Goal: Transaction & Acquisition: Purchase product/service

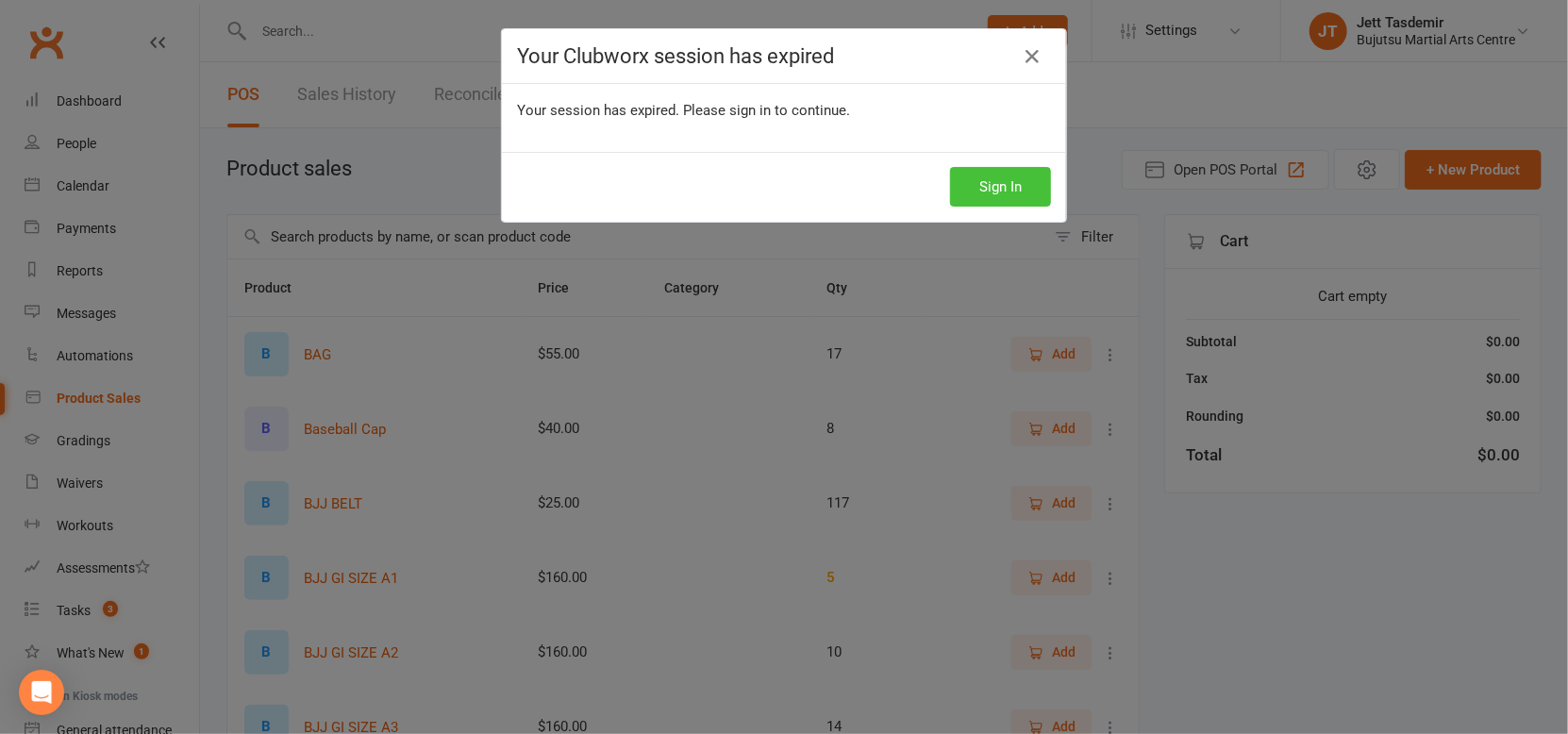
click at [1007, 194] on button "Sign In" at bounding box center [1000, 187] width 101 height 40
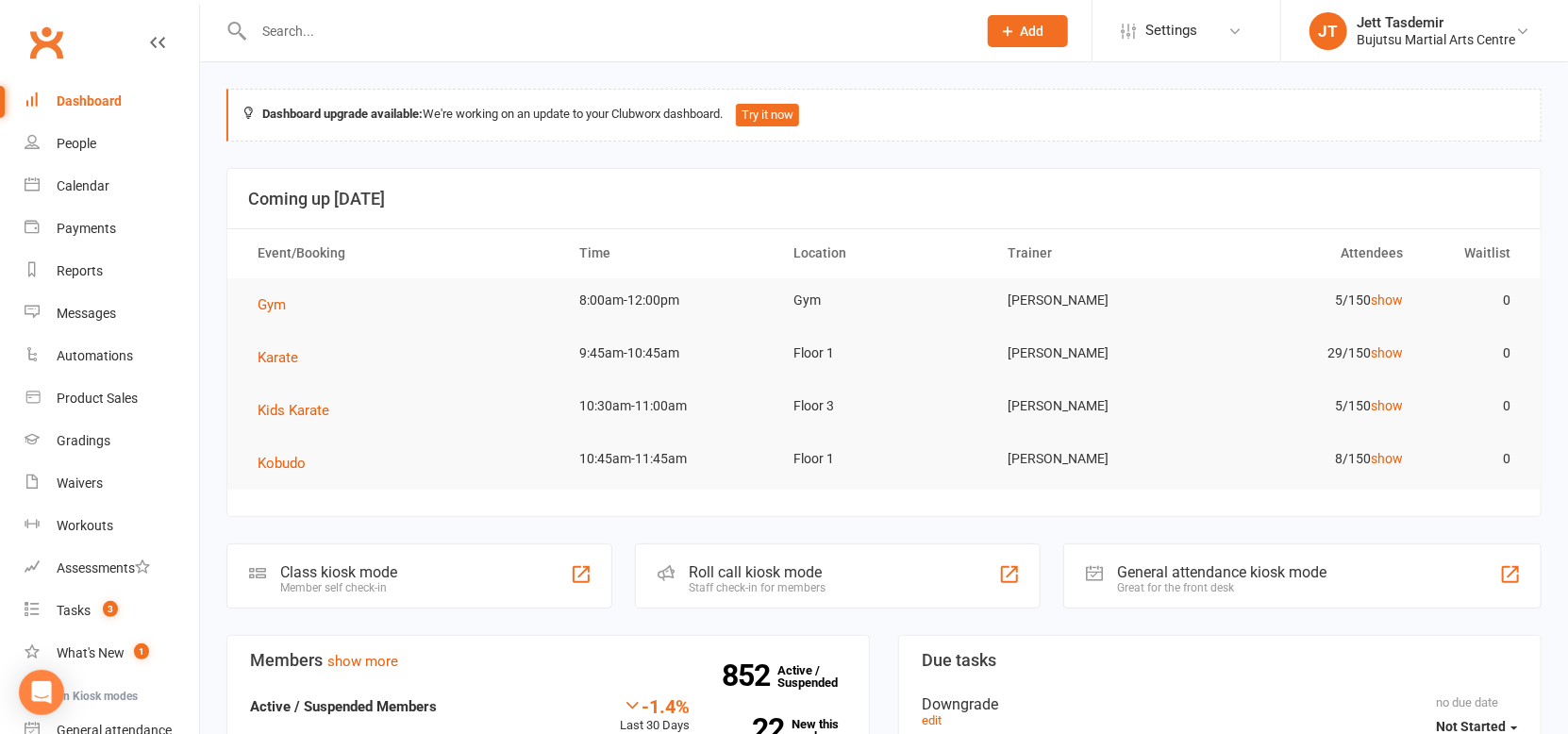
click at [334, 27] on input "text" at bounding box center [606, 30] width 716 height 26
type input "[PERSON_NAME]"
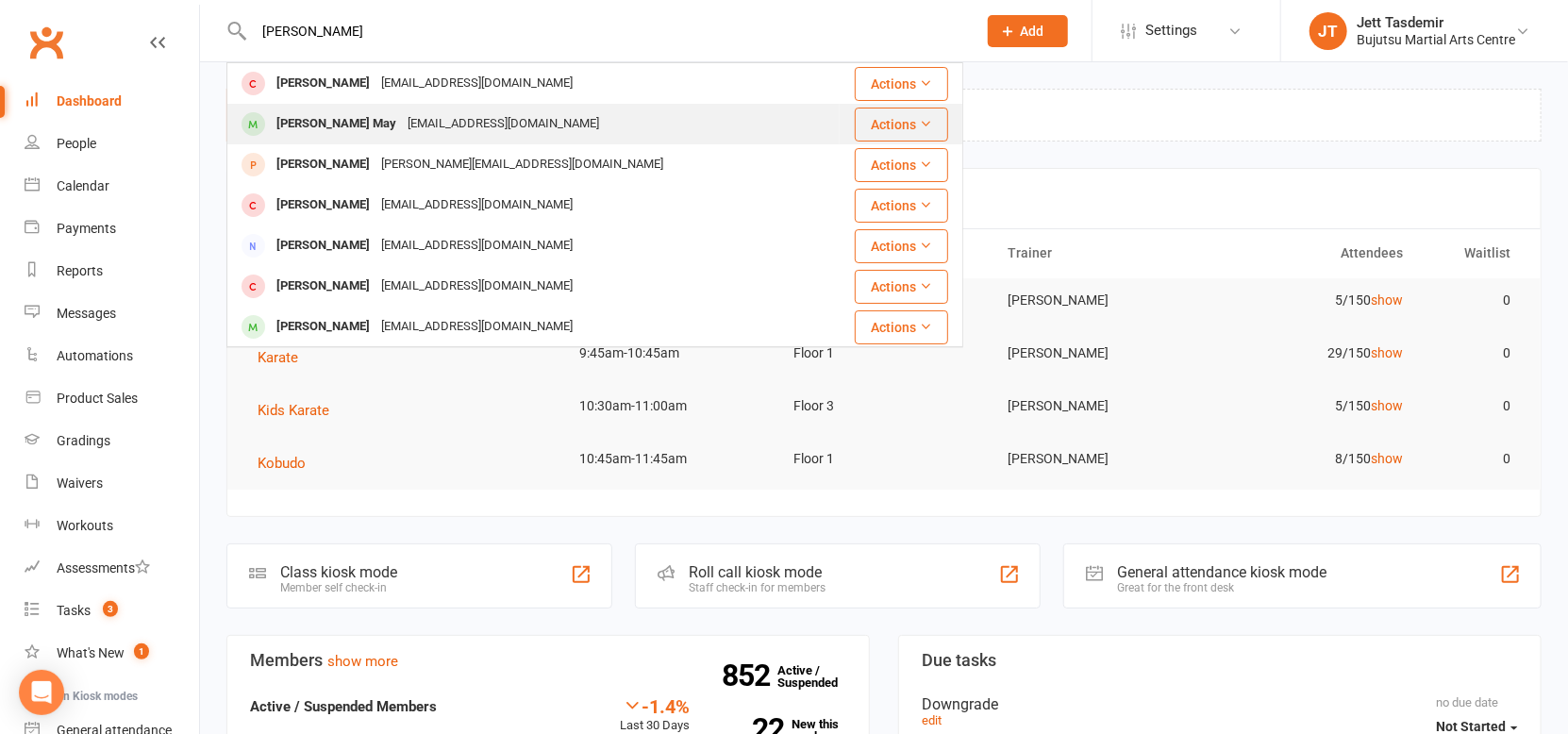
scroll to position [1, 0]
click at [402, 130] on div "[EMAIL_ADDRESS][DOMAIN_NAME]" at bounding box center [503, 123] width 203 height 27
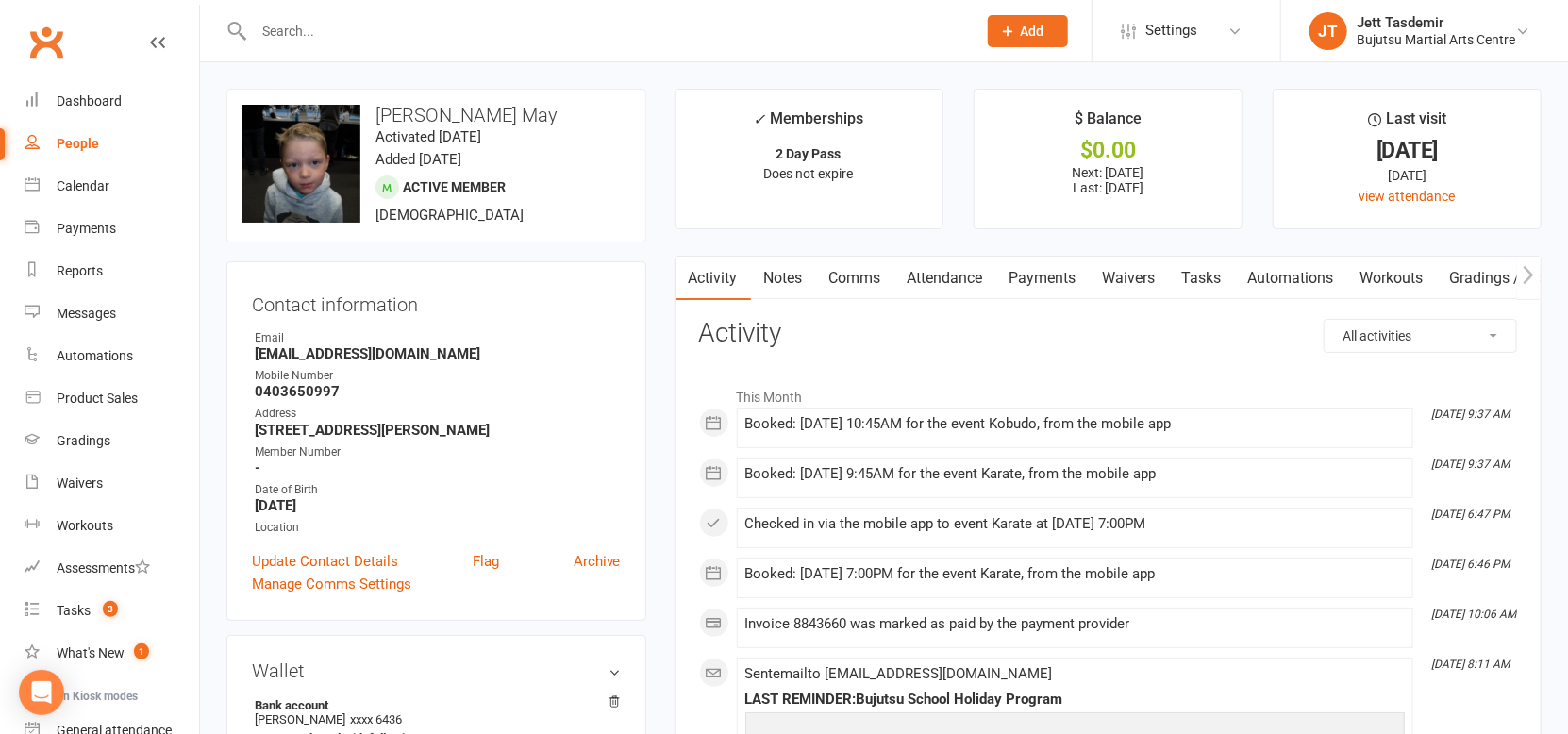
click at [321, 41] on input "text" at bounding box center [606, 30] width 716 height 26
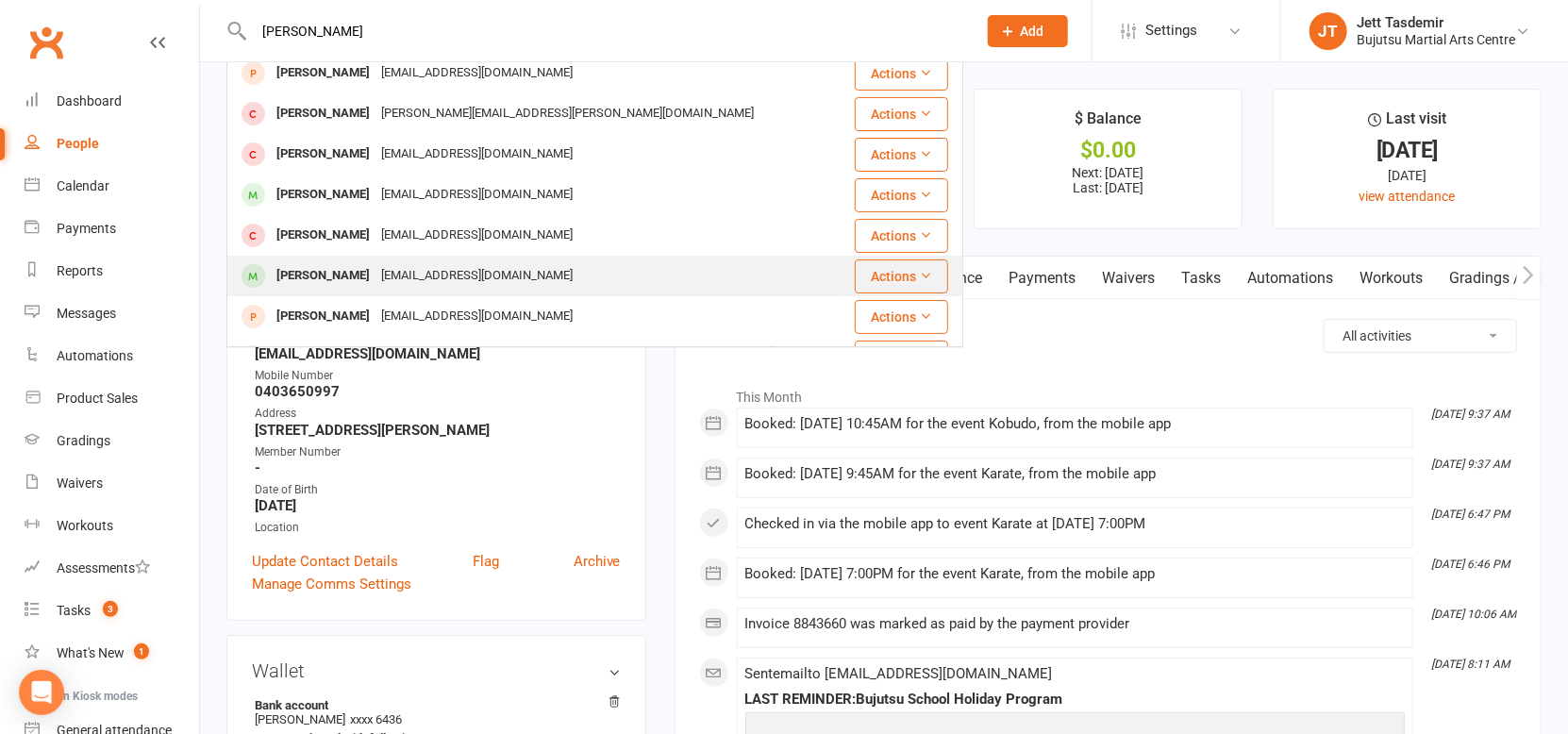
scroll to position [52, 0]
type input "[PERSON_NAME]"
click at [331, 280] on div "[PERSON_NAME]" at bounding box center [323, 275] width 105 height 27
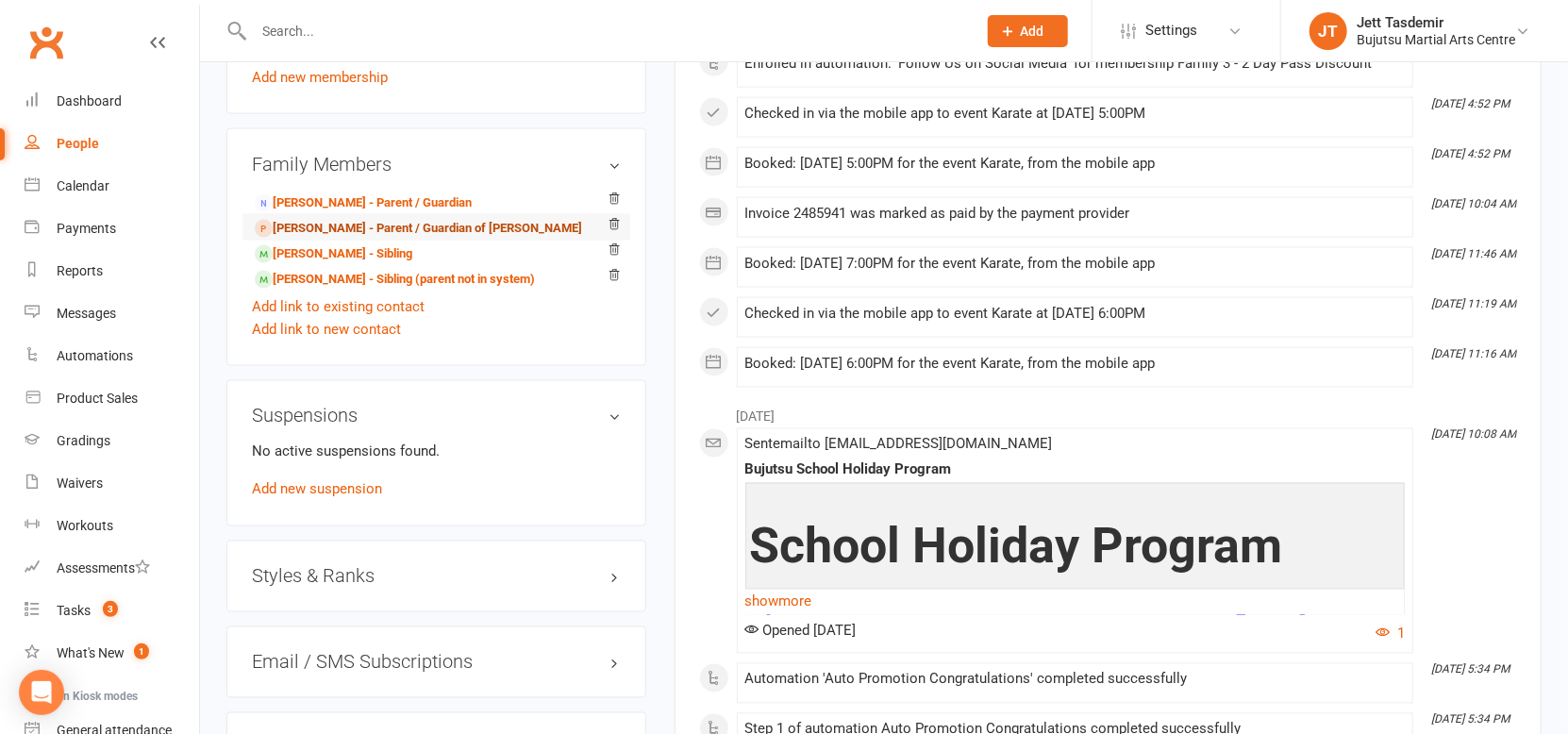
scroll to position [1589, 0]
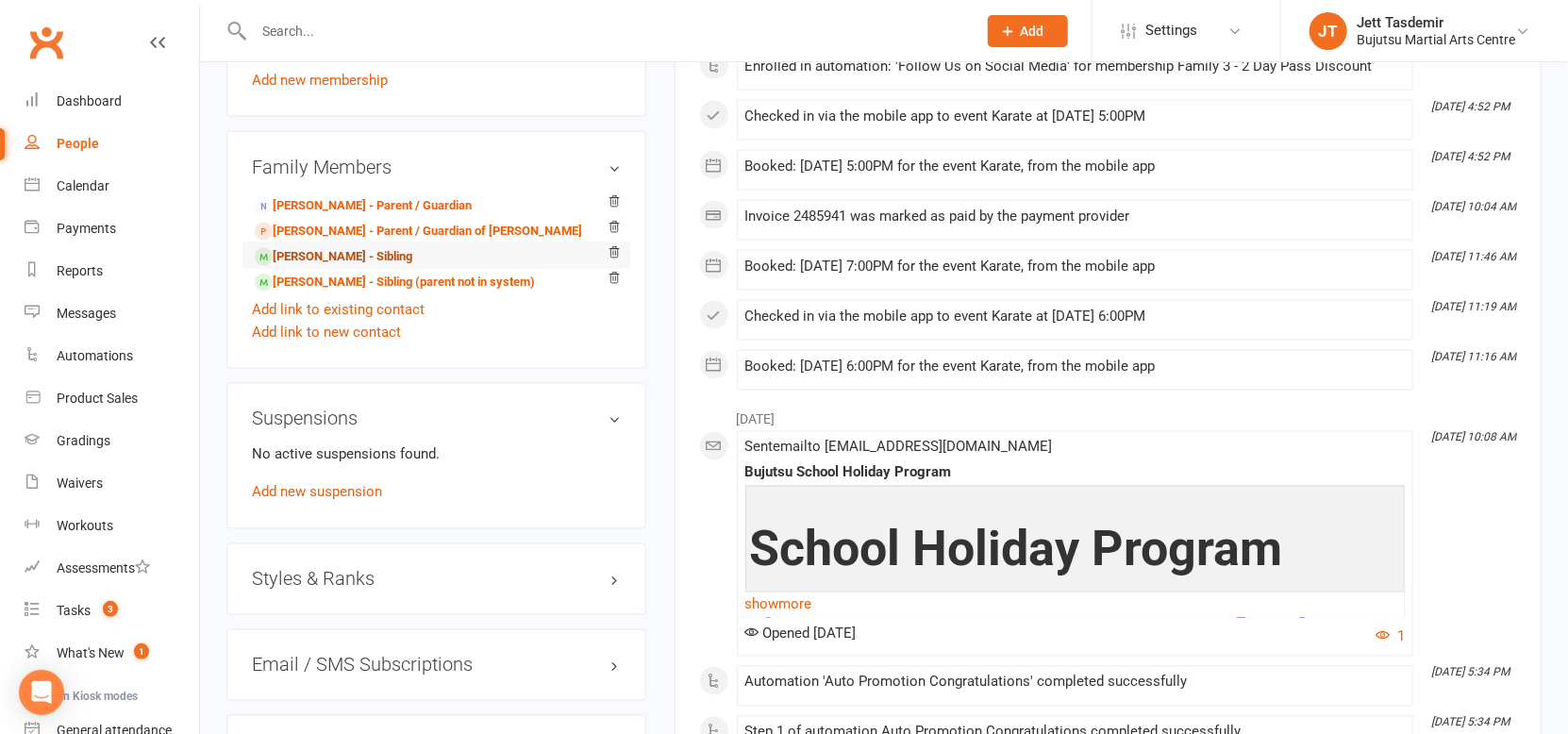
click at [340, 247] on link "[PERSON_NAME] - Sibling" at bounding box center [333, 257] width 157 height 20
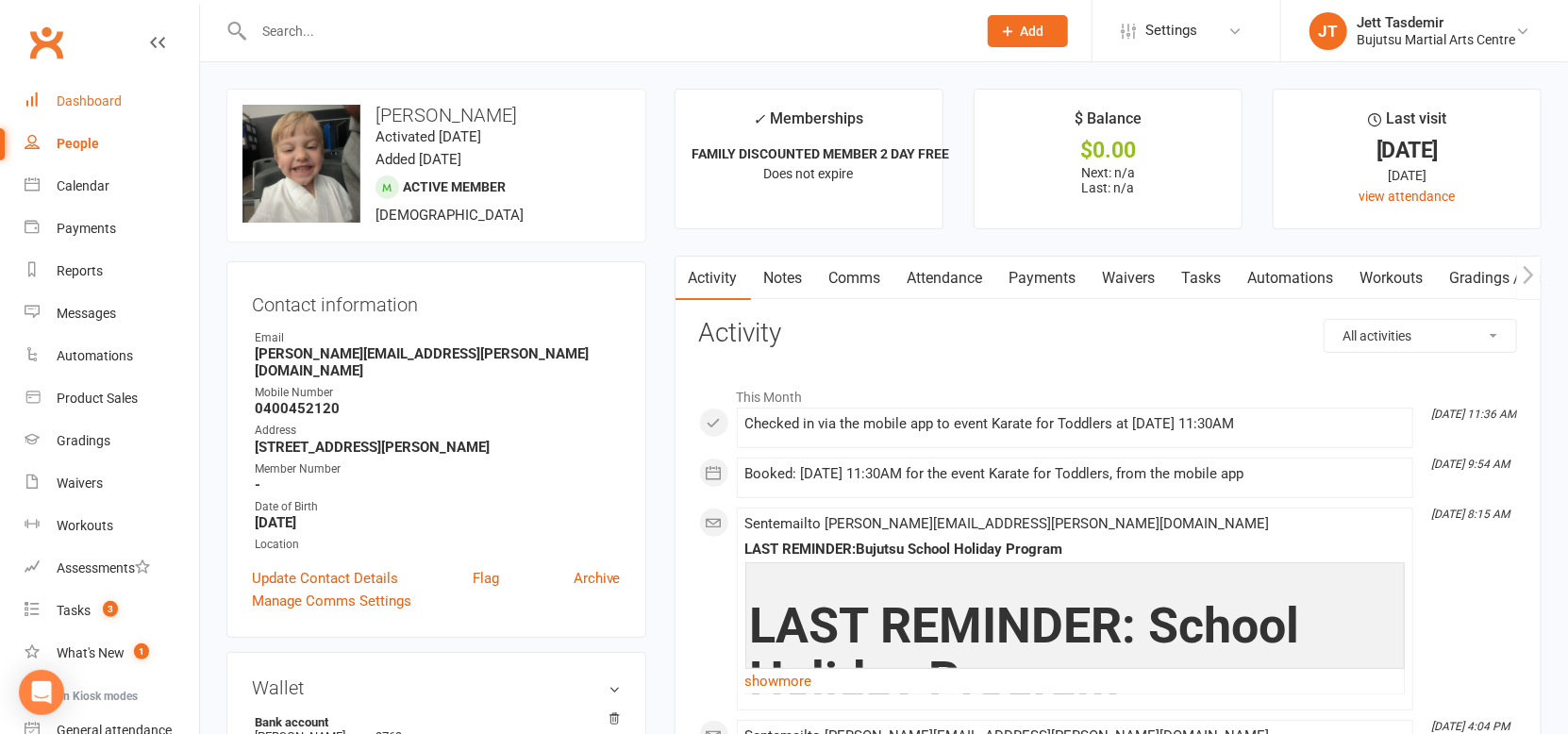
click at [65, 99] on div "Dashboard" at bounding box center [89, 101] width 65 height 15
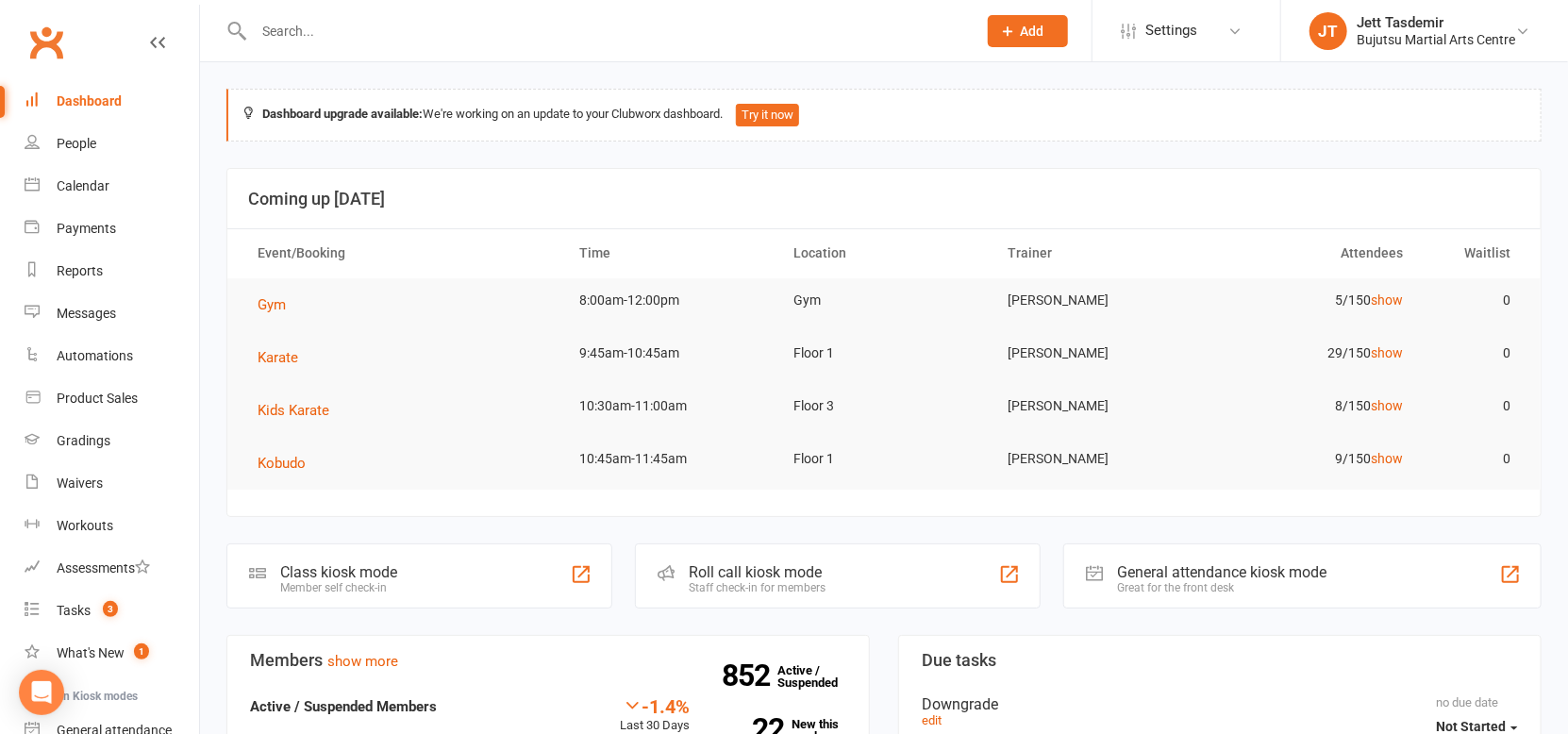
drag, startPoint x: 338, startPoint y: 4, endPoint x: 327, endPoint y: 24, distance: 22.8
click at [337, 7] on div at bounding box center [595, 30] width 737 height 62
click at [336, 35] on input "text" at bounding box center [606, 30] width 716 height 26
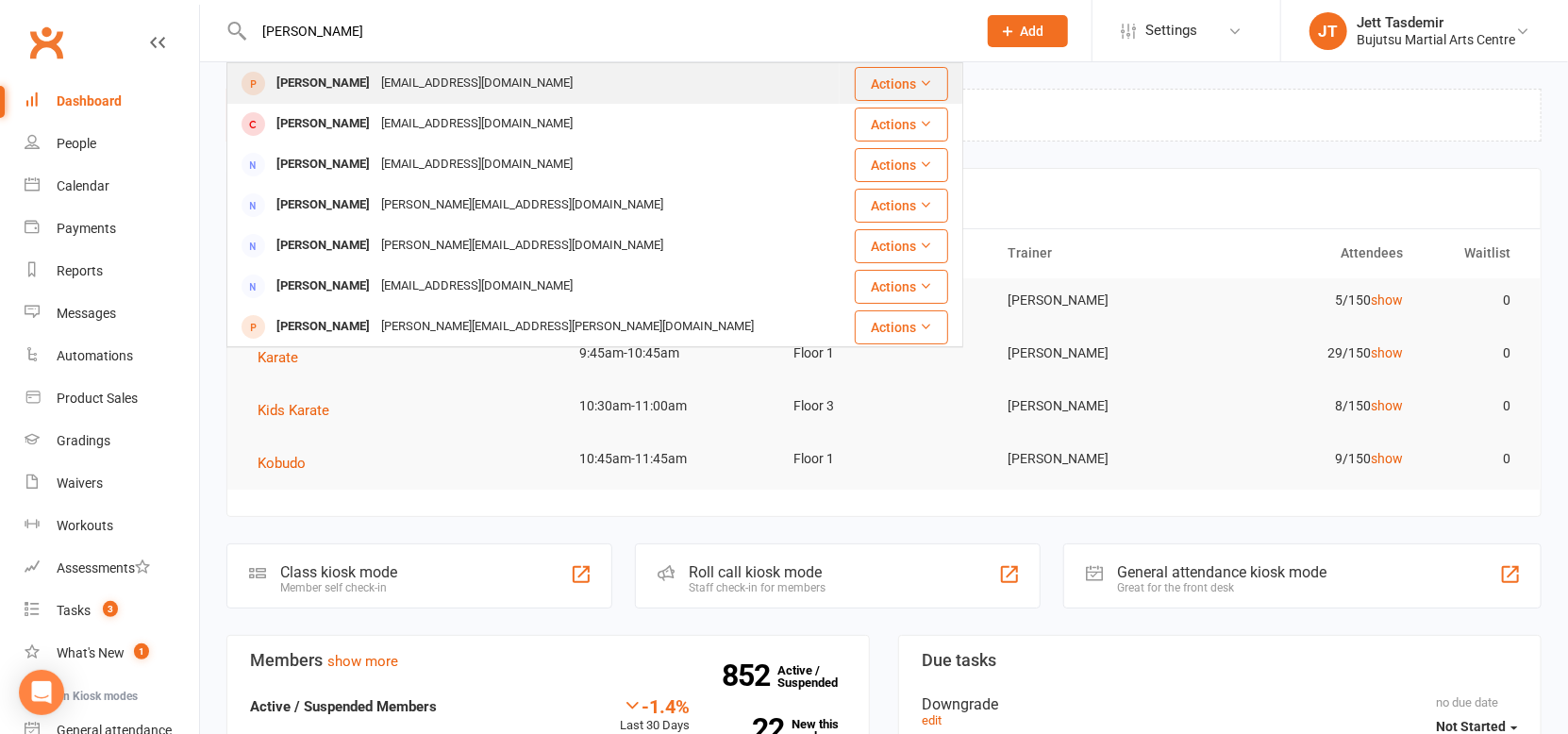
type input "[PERSON_NAME]"
click at [375, 88] on div "[EMAIL_ADDRESS][DOMAIN_NAME]" at bounding box center [477, 83] width 203 height 27
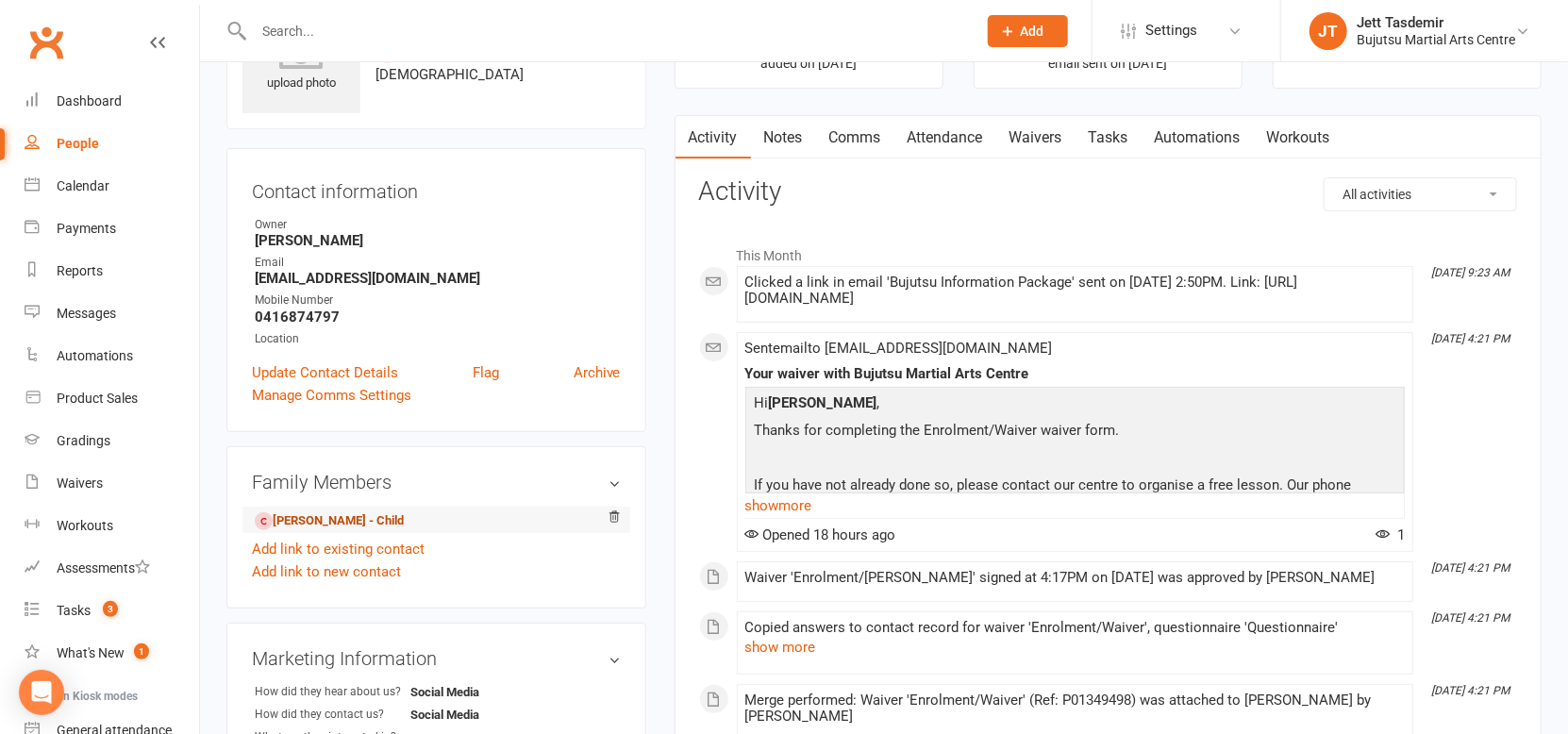
click at [340, 521] on link "[PERSON_NAME] - Child" at bounding box center [329, 521] width 149 height 20
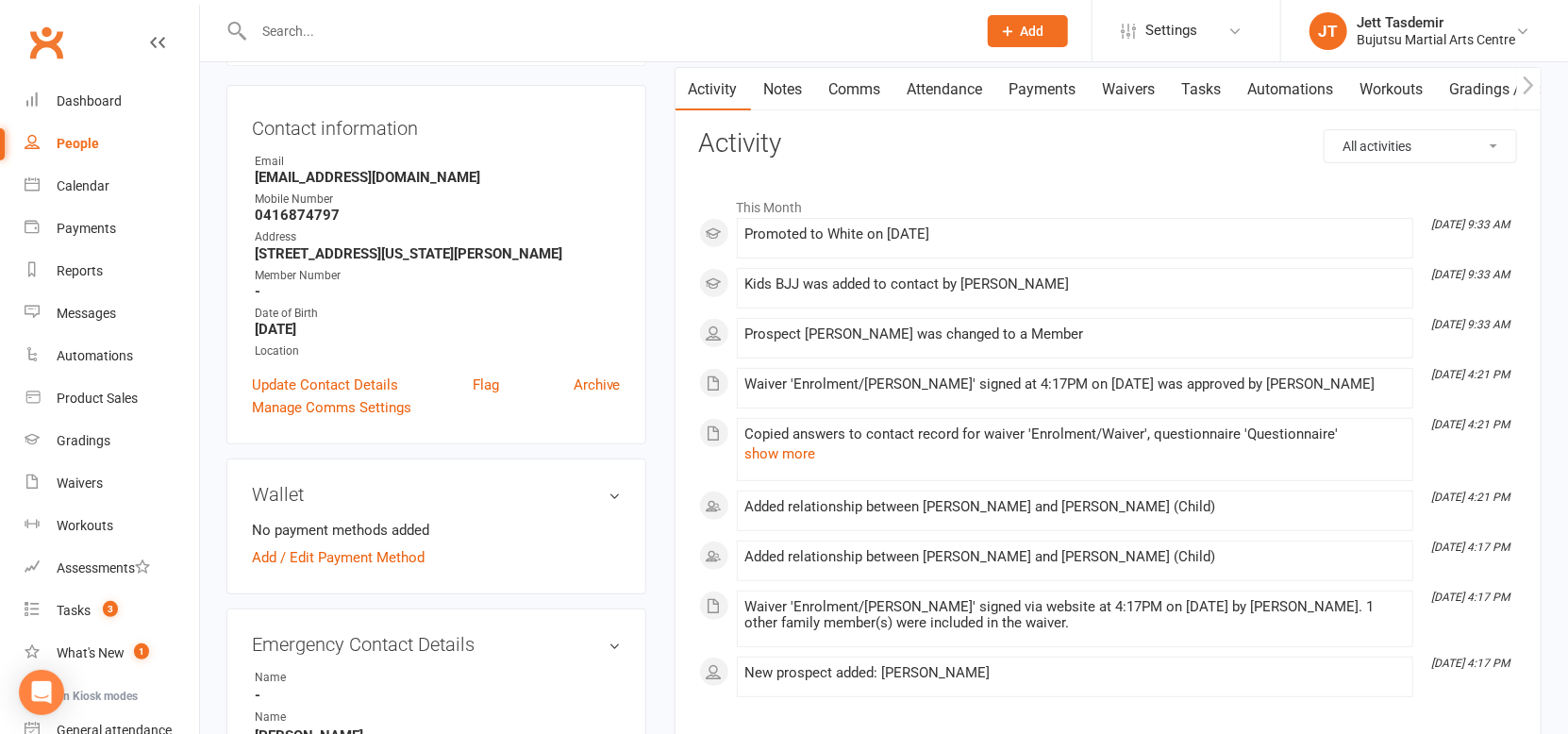
scroll to position [189, 0]
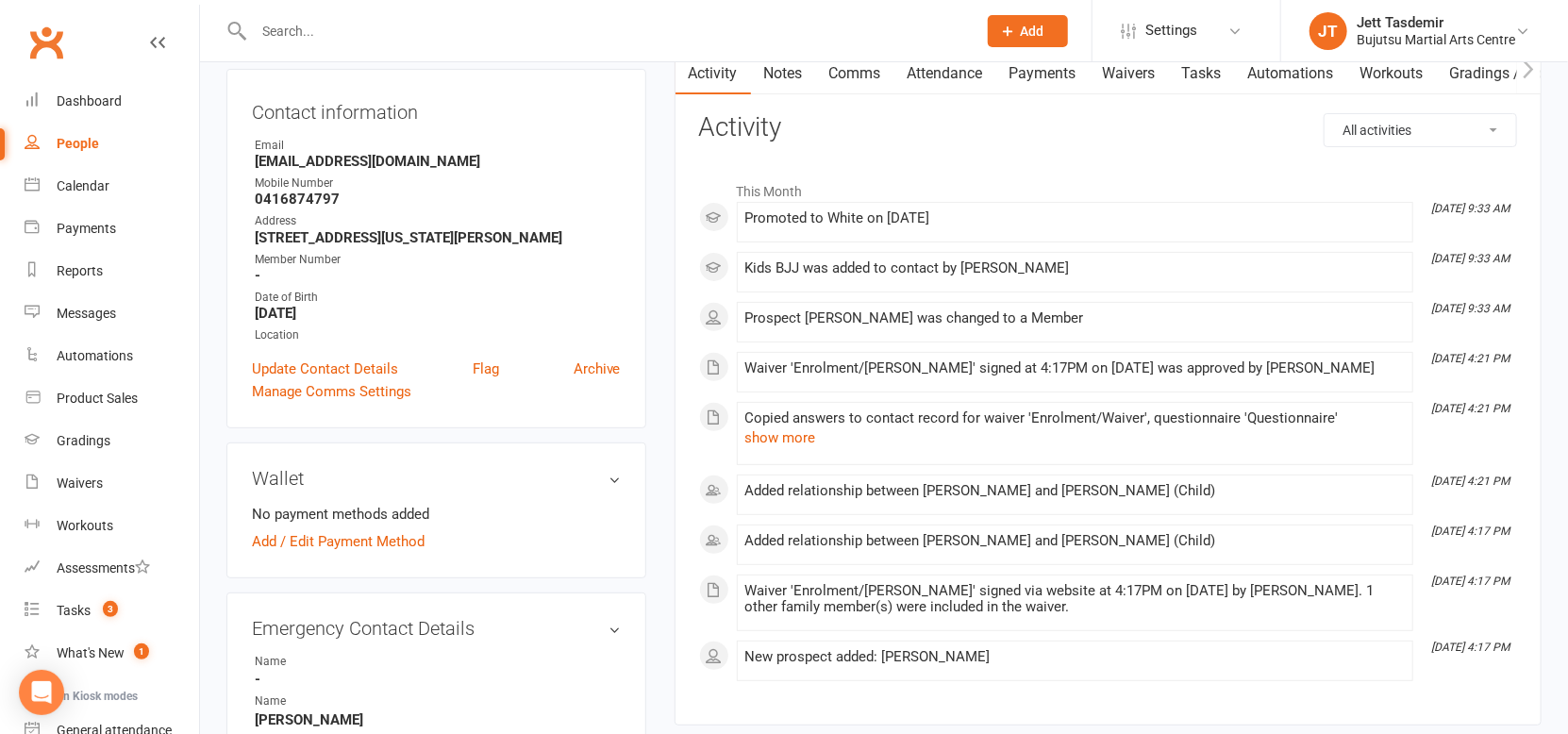
click at [74, 63] on div "Clubworx" at bounding box center [100, 53] width 199 height 69
click at [129, 478] on link "Waivers" at bounding box center [111, 483] width 175 height 42
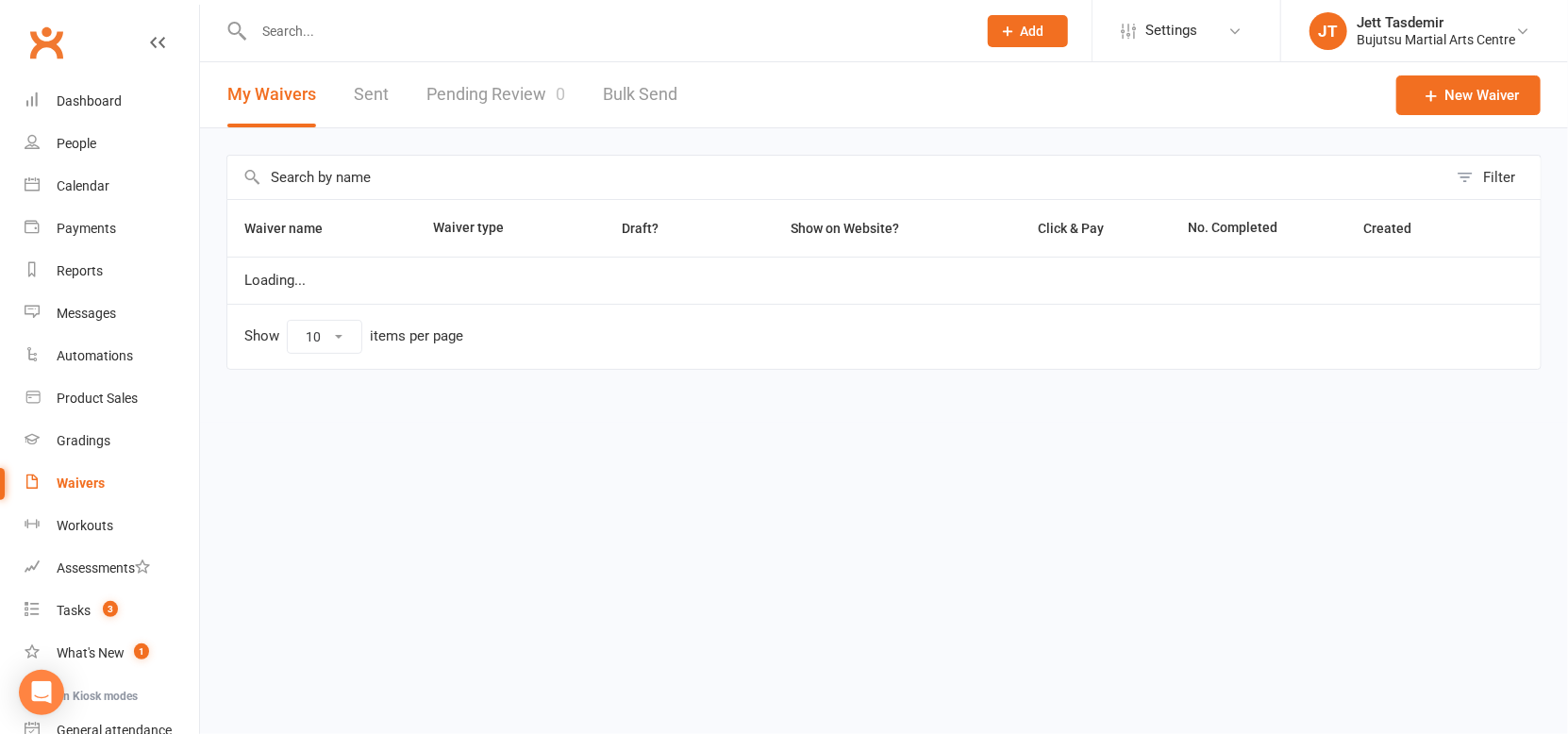
click at [492, 113] on link "Pending Review 0" at bounding box center [496, 95] width 139 height 65
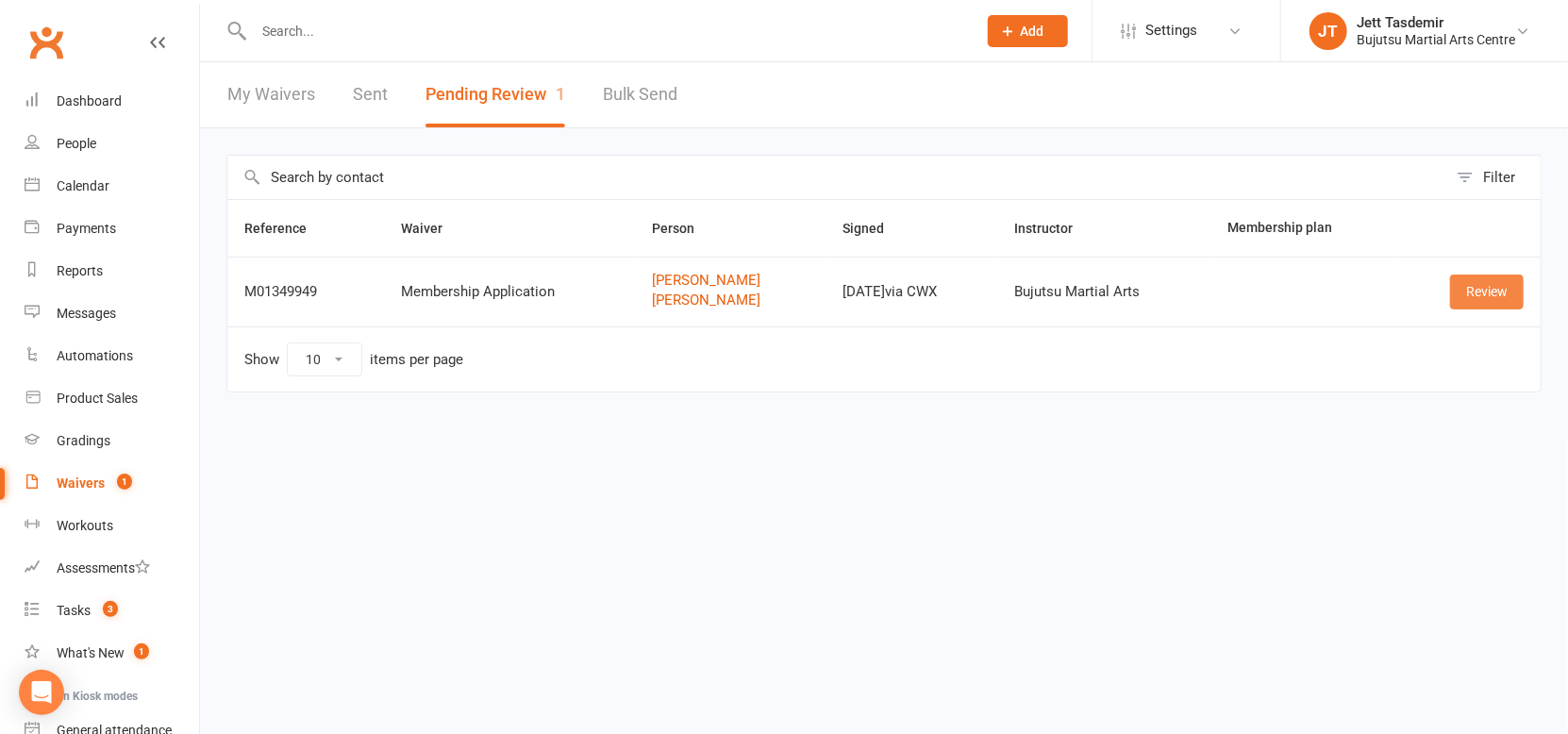
click at [1467, 289] on link "Review" at bounding box center [1486, 291] width 73 height 34
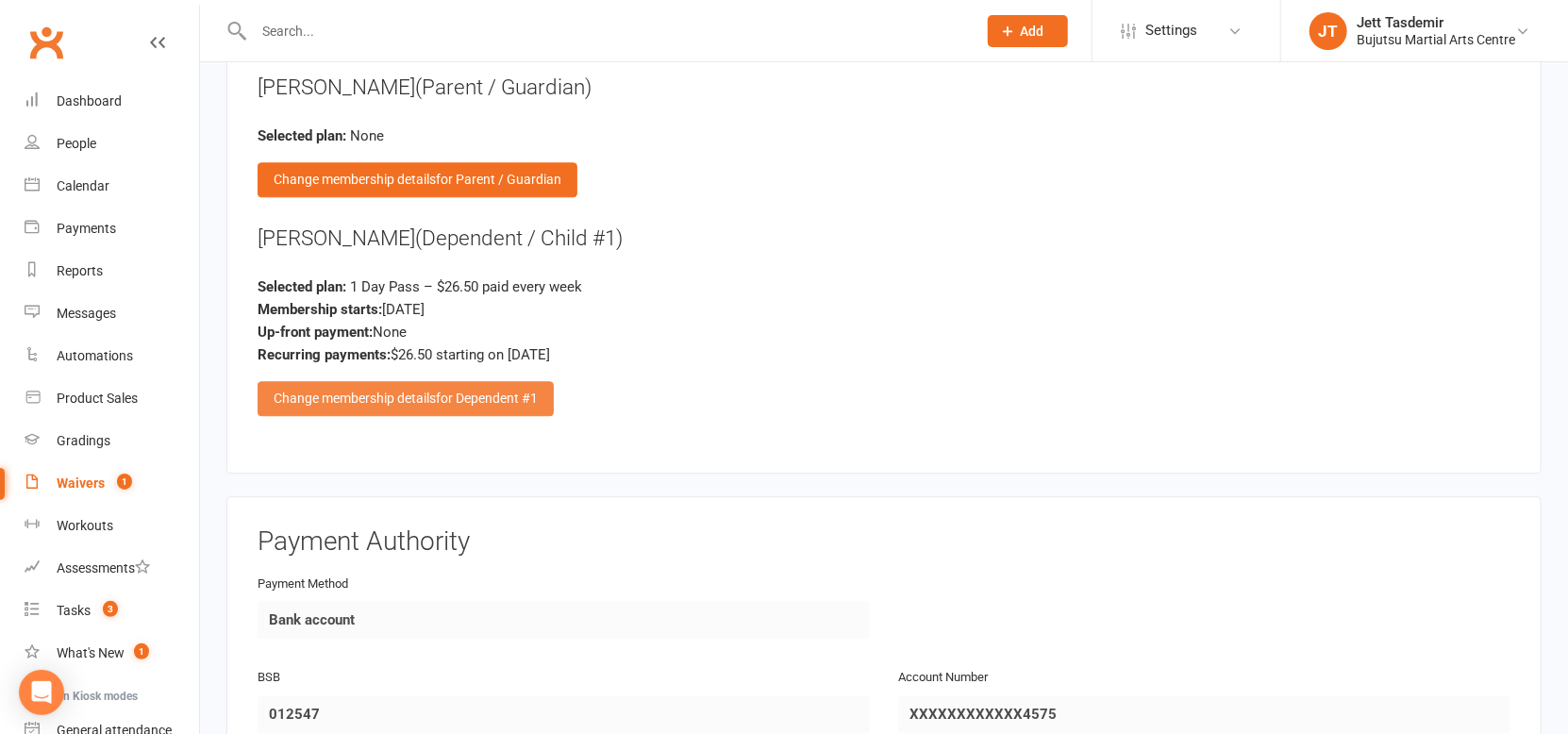
click at [495, 396] on span "for Dependent #1" at bounding box center [487, 398] width 102 height 15
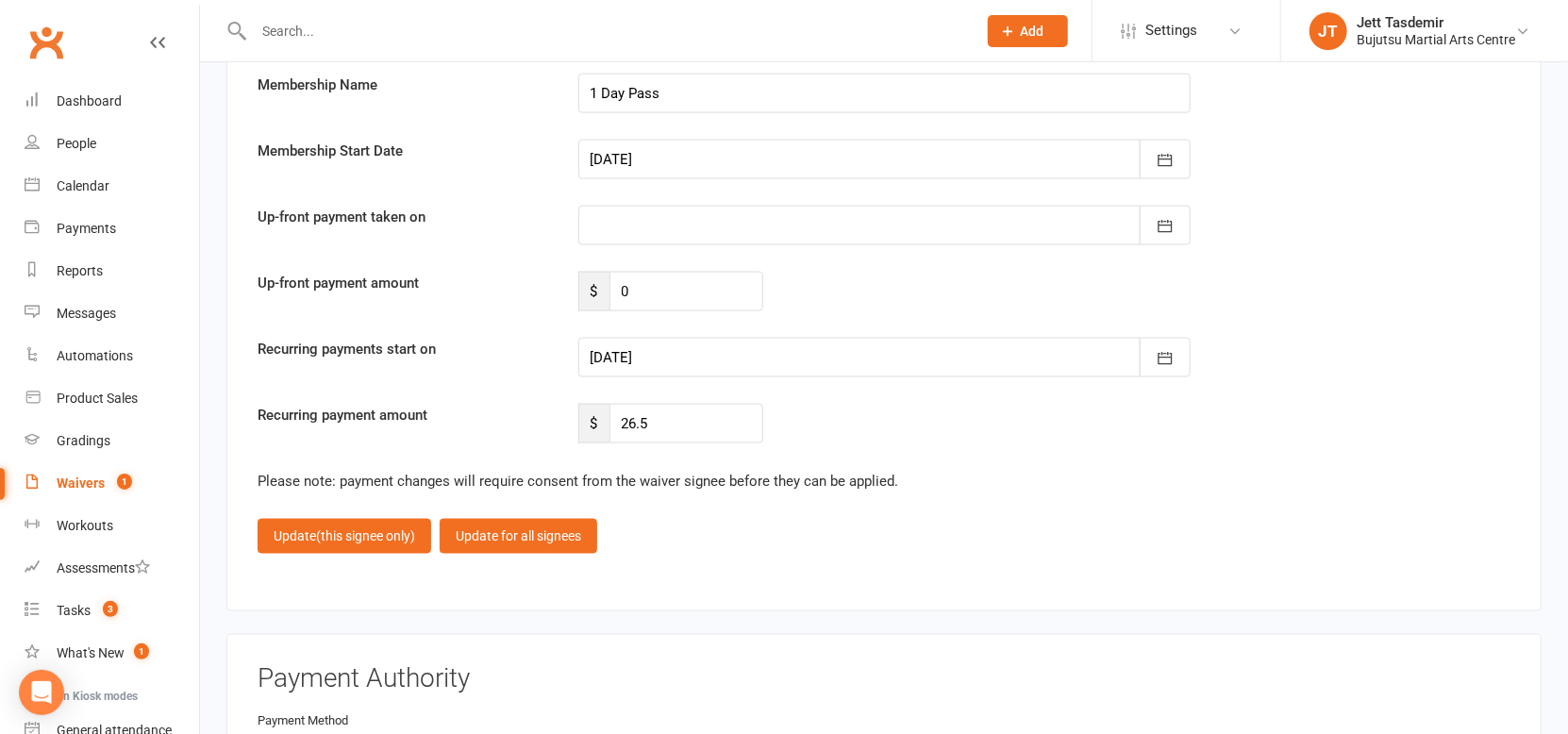
scroll to position [5316, 0]
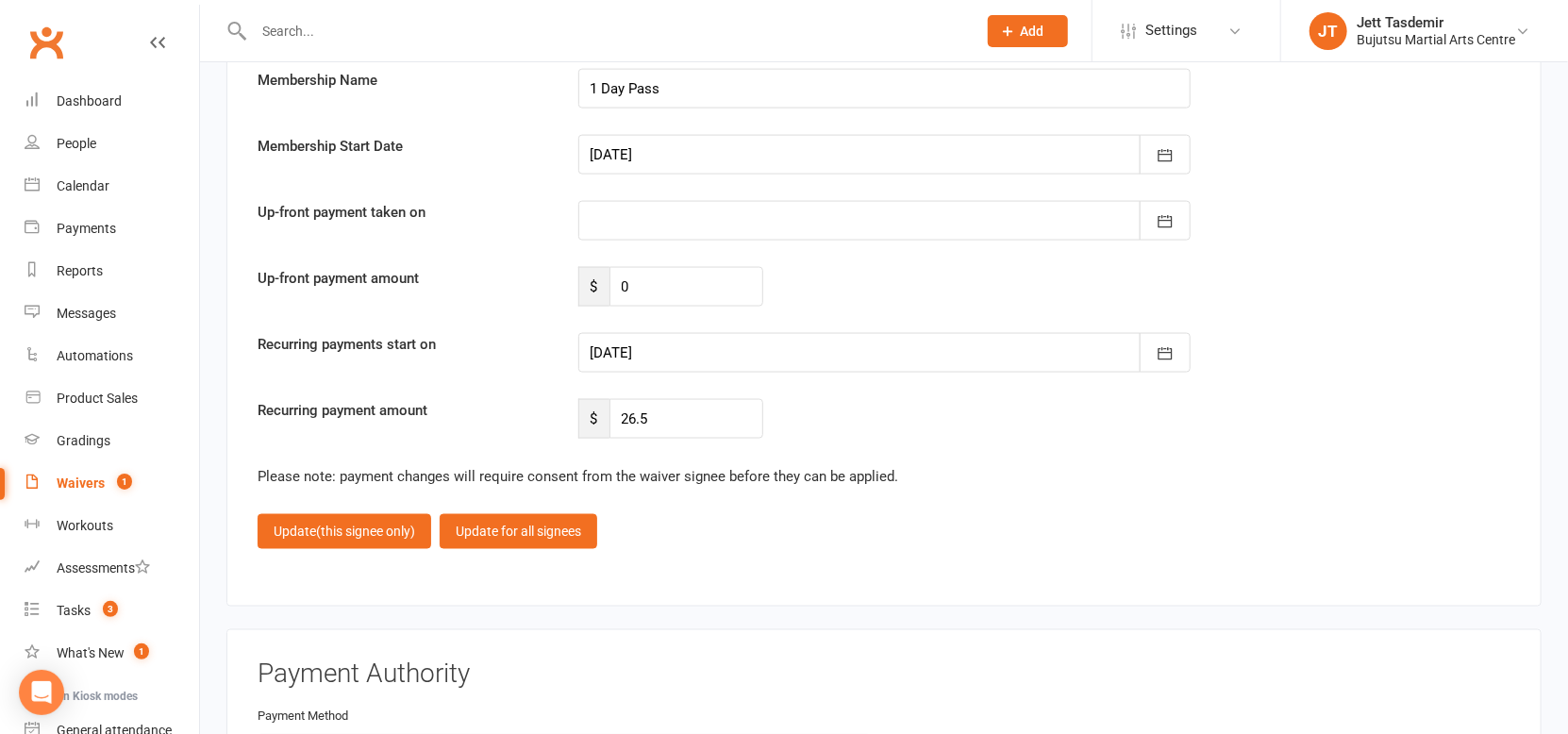
click at [687, 347] on div at bounding box center [885, 353] width 612 height 40
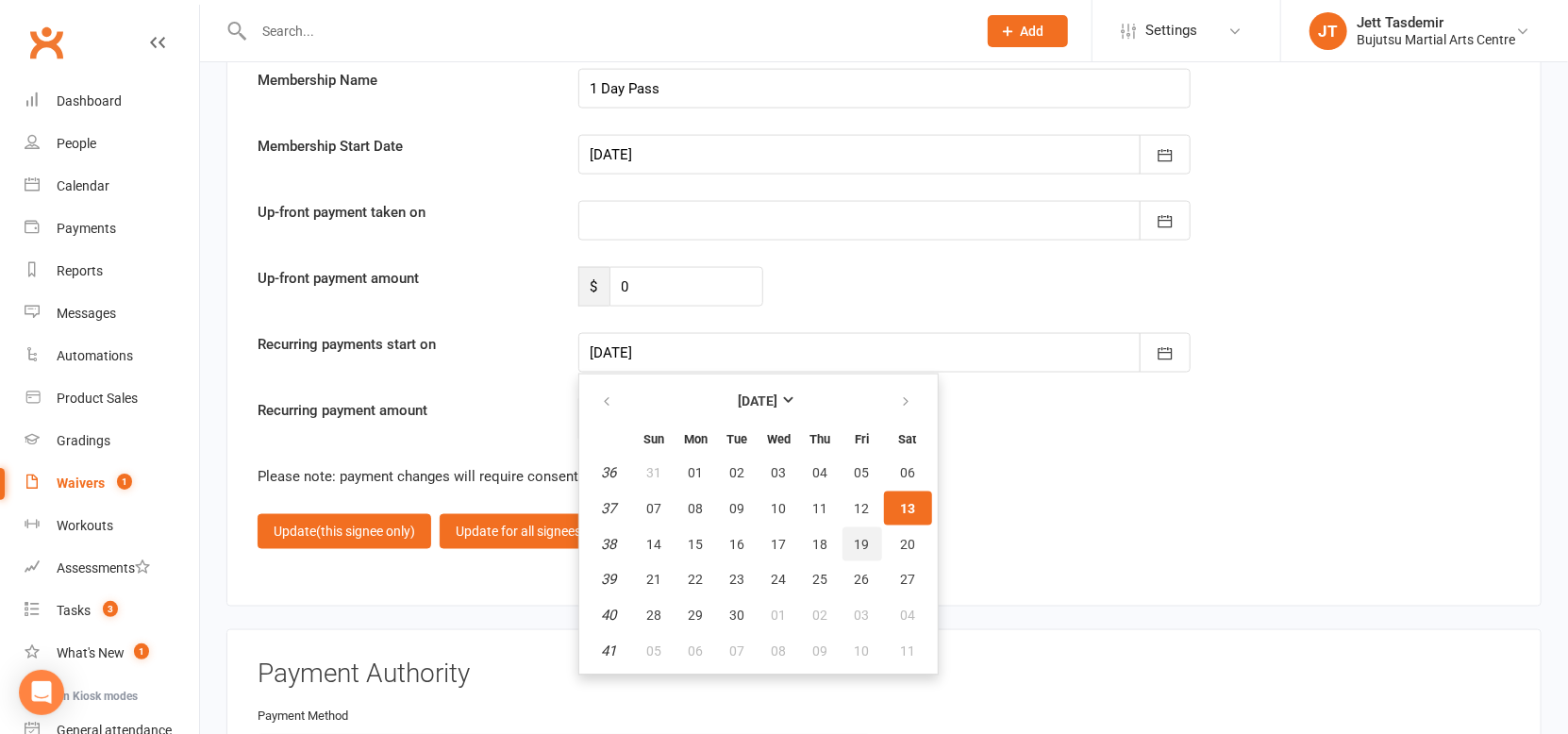
click at [873, 539] on button "19" at bounding box center [862, 544] width 40 height 34
type input "[DATE]"
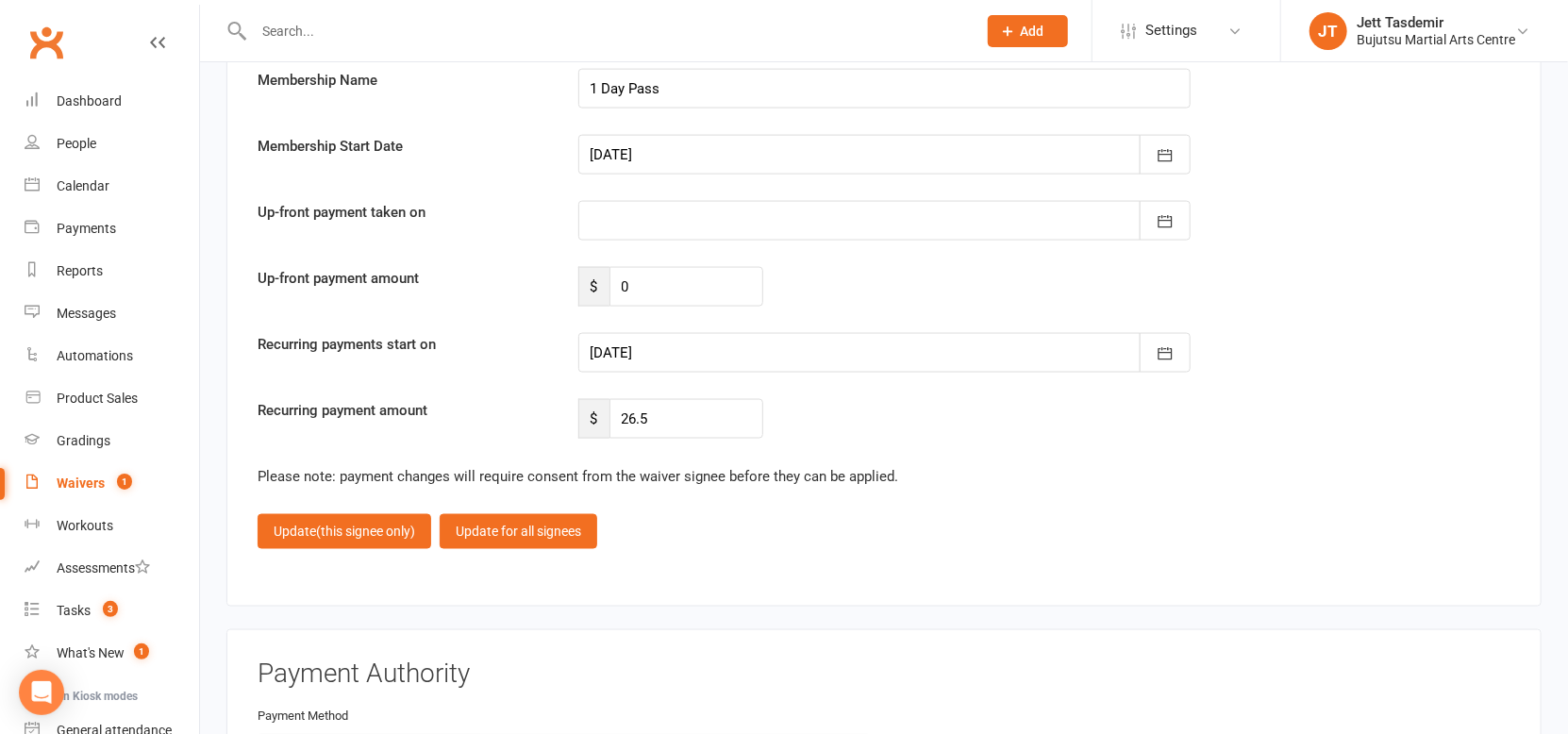
click at [858, 486] on fieldset "Confirm membership details: Membership Name 1 Day Pass Membership Start Date [D…" at bounding box center [884, 282] width 1253 height 532
click at [337, 524] on span "(this signee only)" at bounding box center [365, 531] width 99 height 15
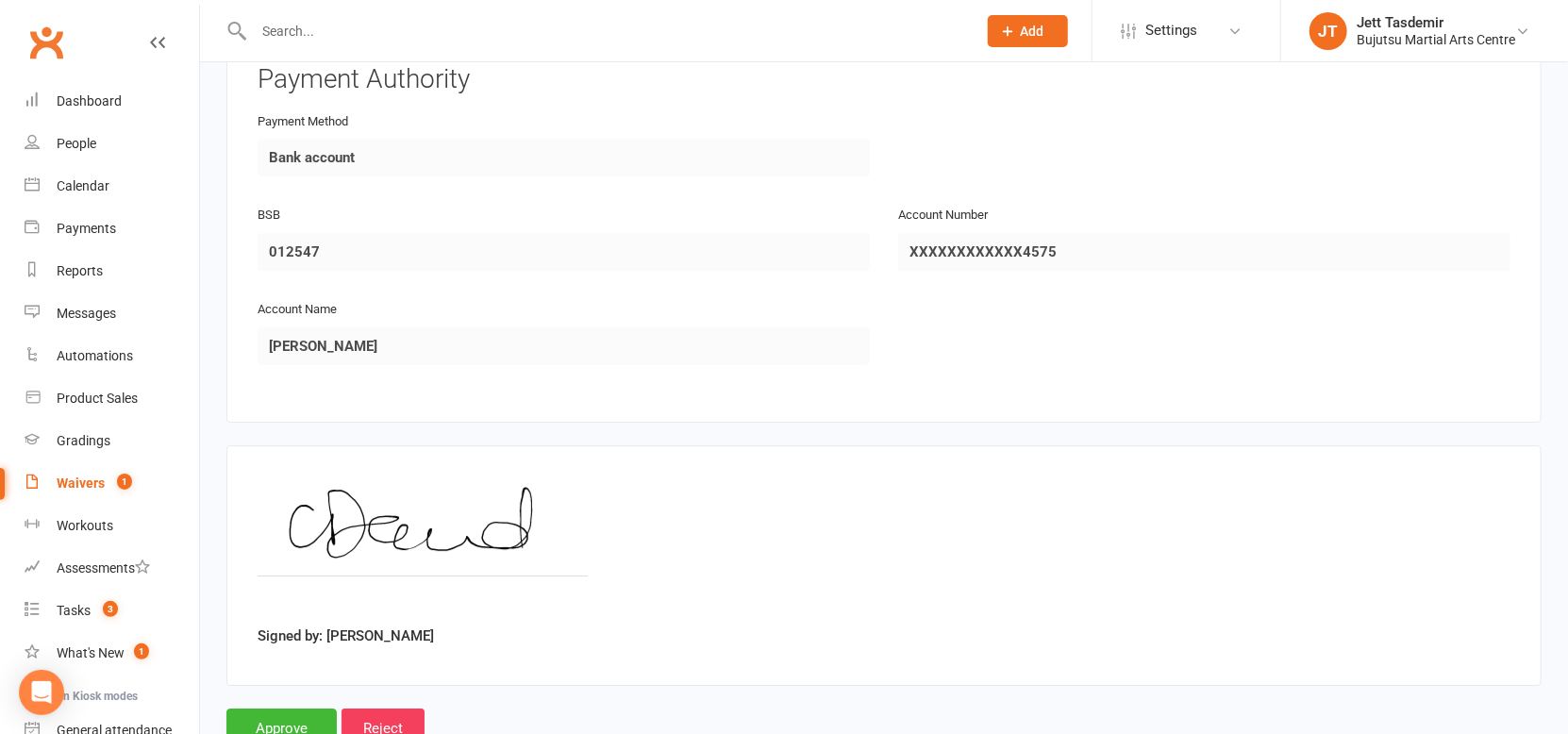
scroll to position [3131, 0]
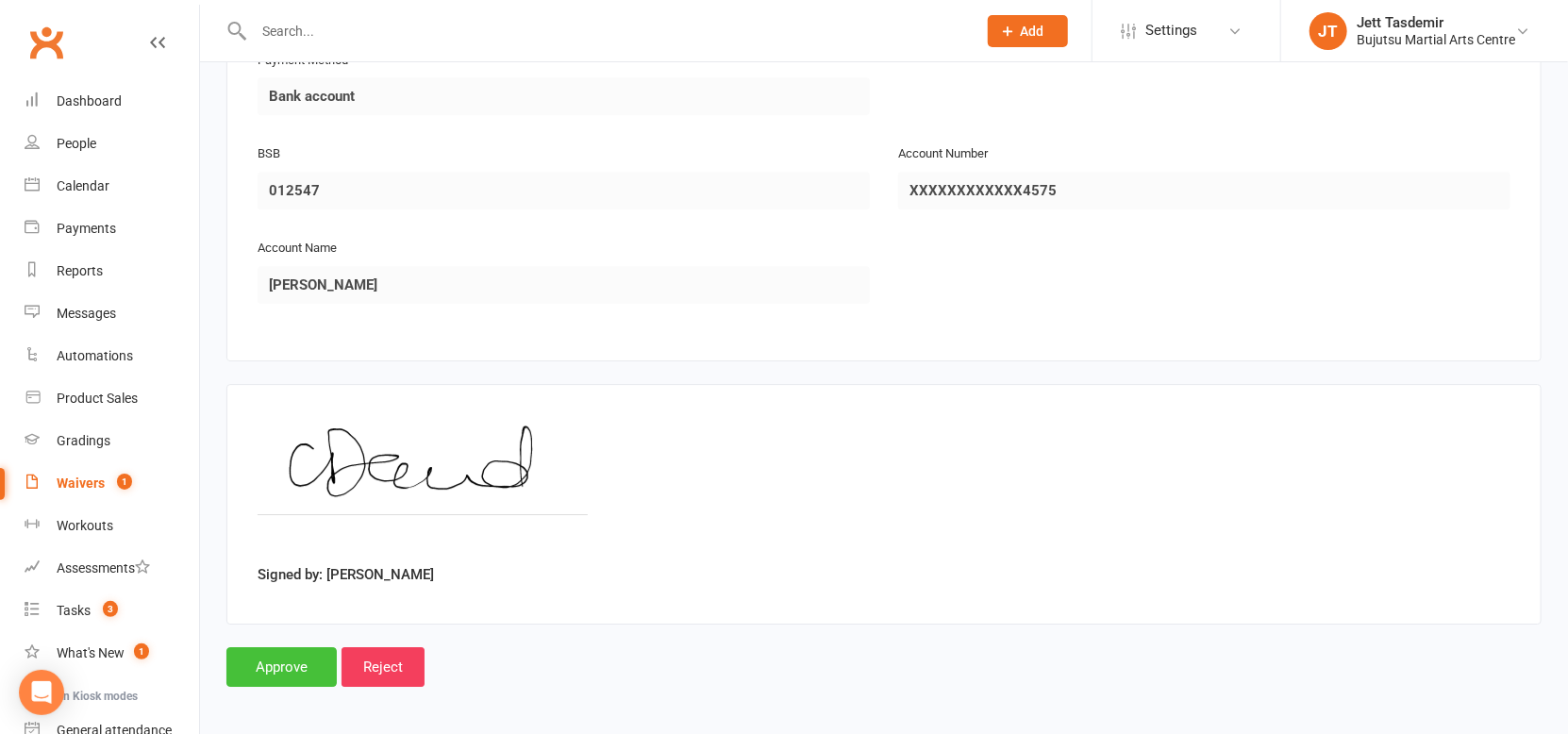
click at [270, 671] on input "Approve" at bounding box center [282, 667] width 110 height 40
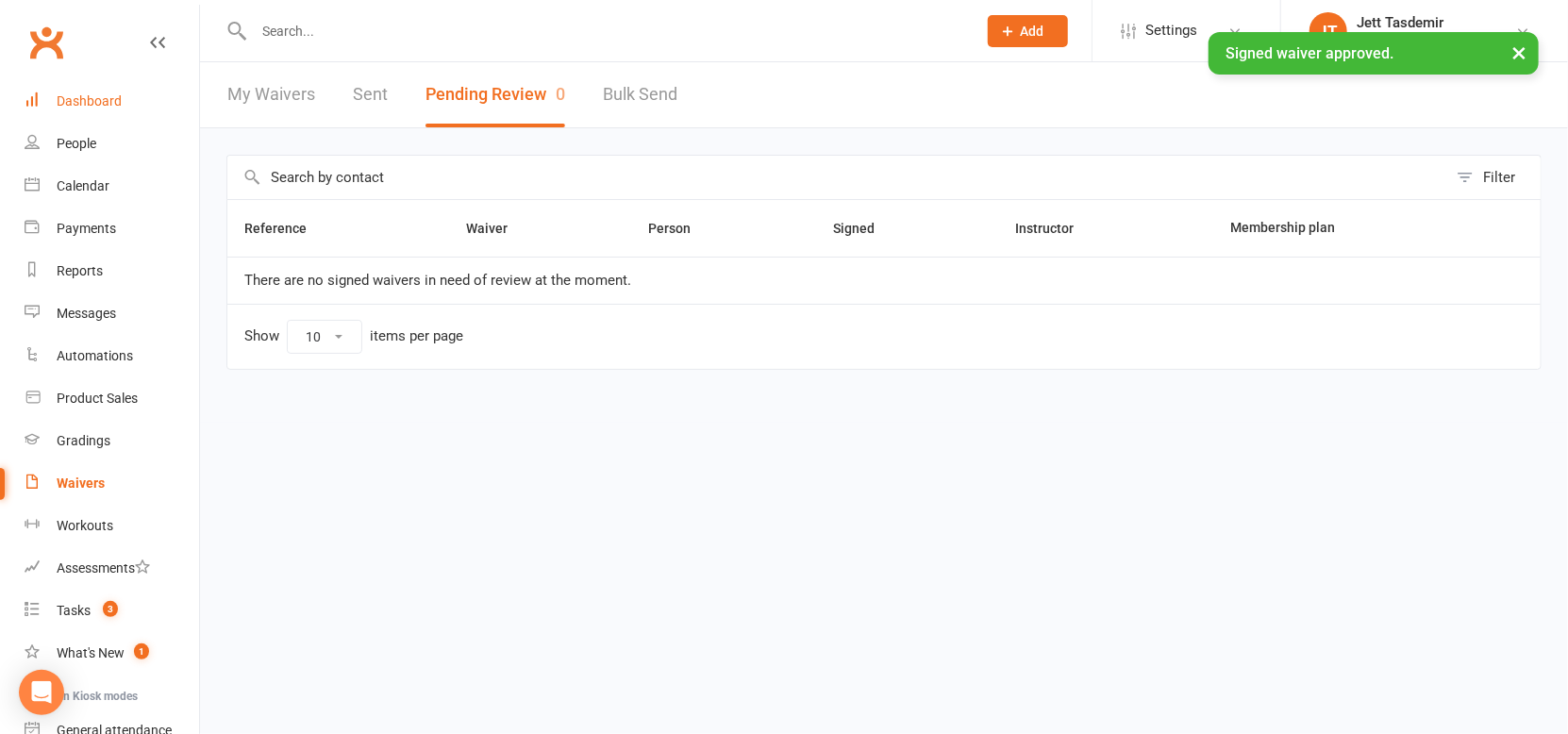
click at [164, 111] on link "Dashboard" at bounding box center [111, 101] width 175 height 42
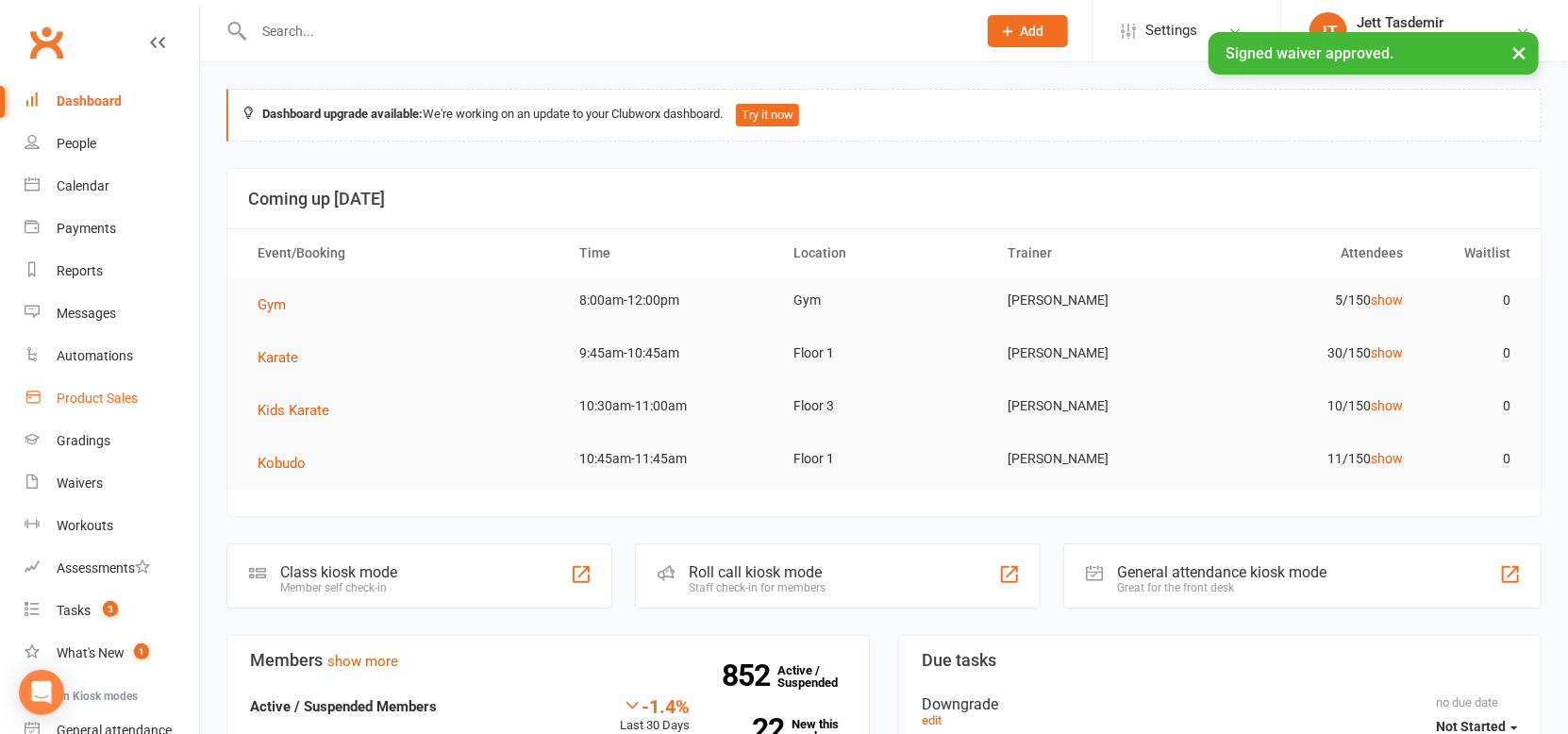
click at [102, 417] on link "Product Sales" at bounding box center [111, 398] width 175 height 42
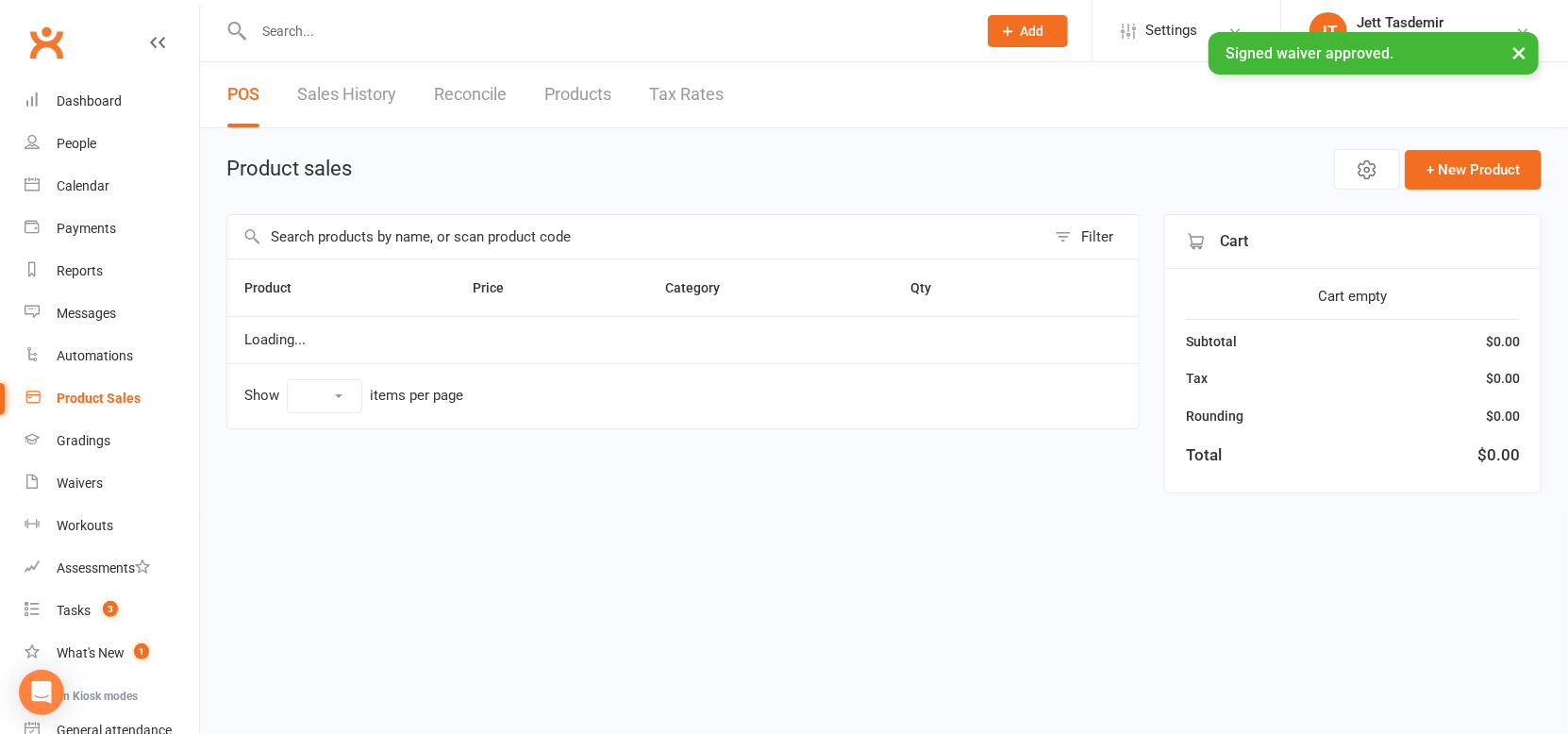
select select "10"
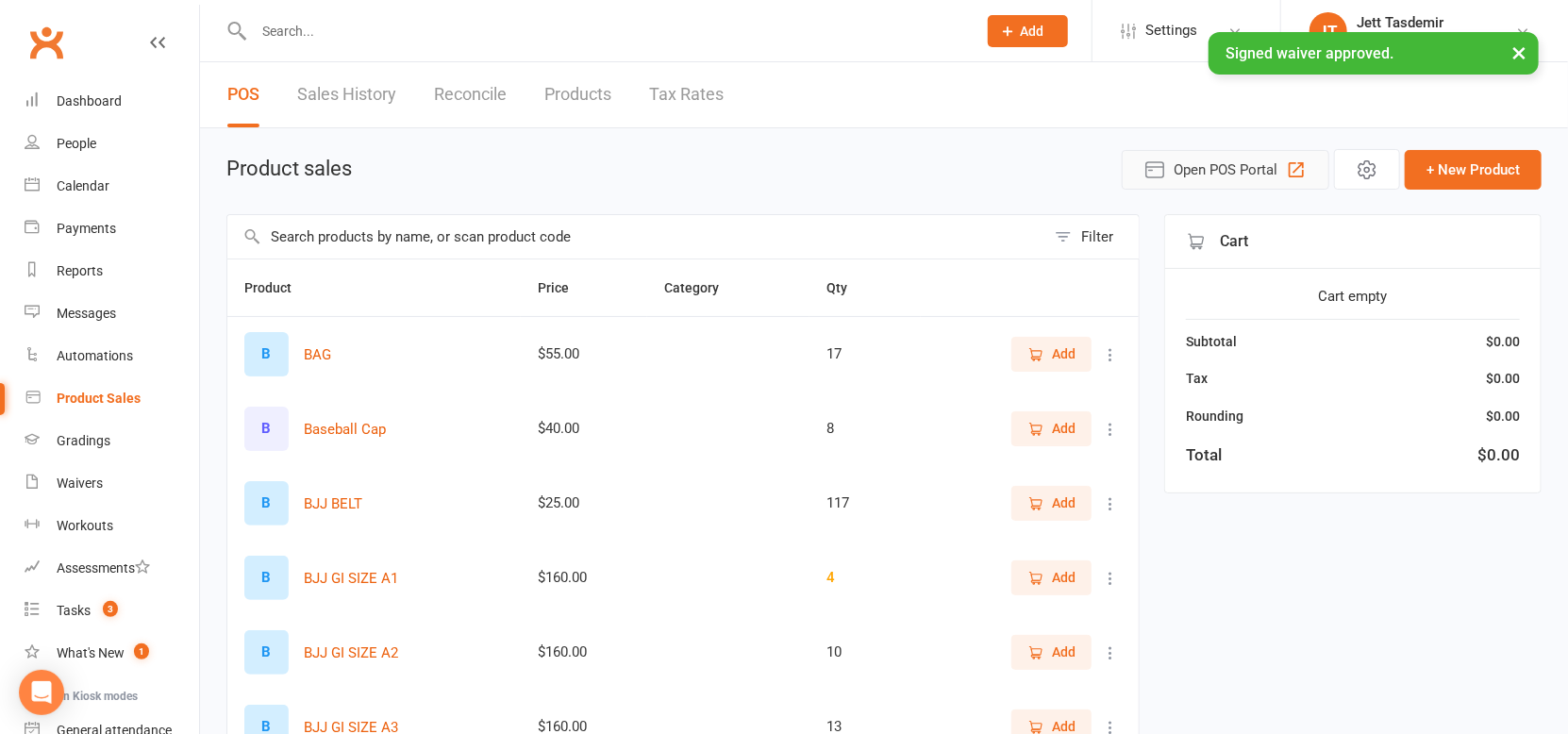
click at [1205, 182] on button "Open POS Portal" at bounding box center [1226, 169] width 207 height 40
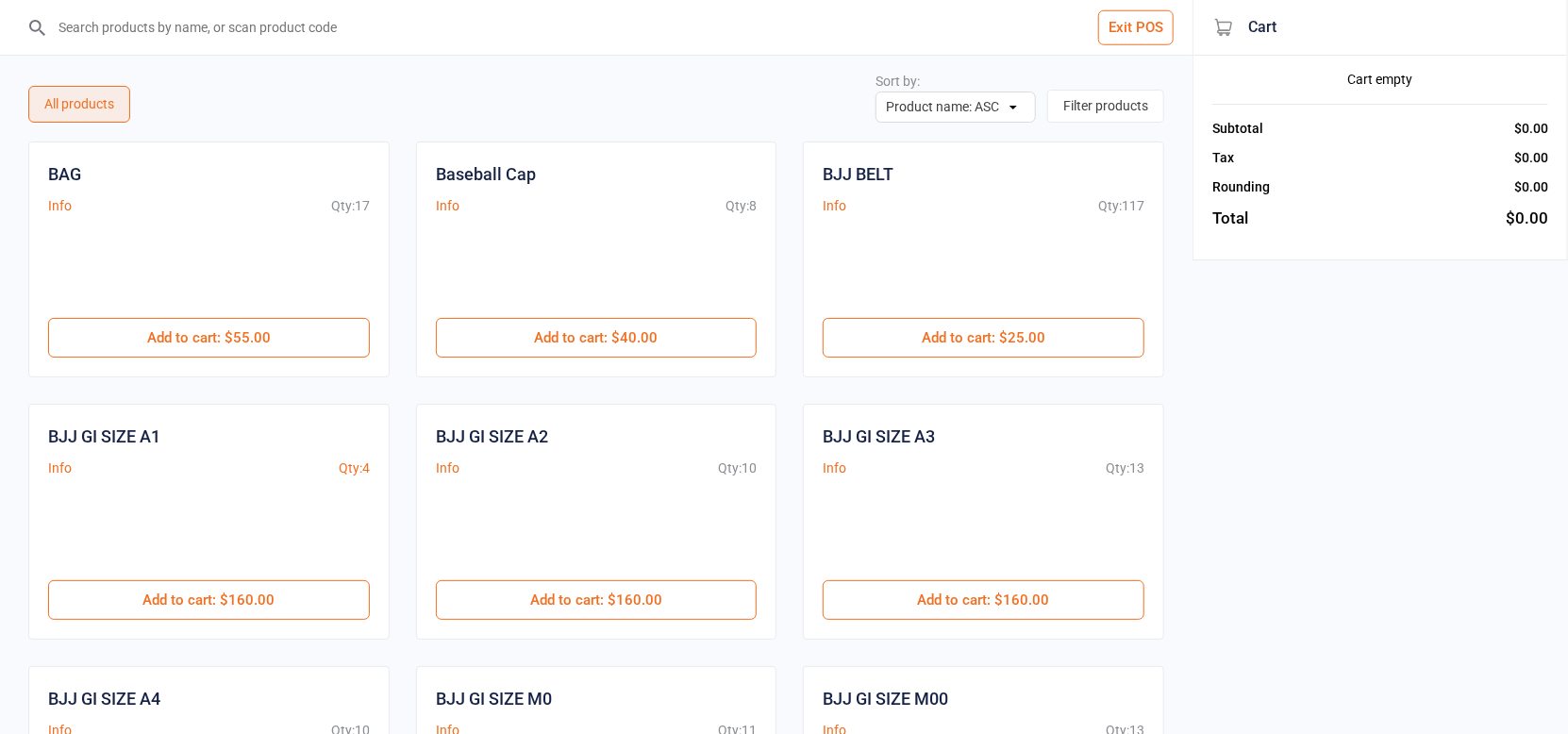
click at [644, 42] on input "search" at bounding box center [607, 27] width 1117 height 55
type input "members"
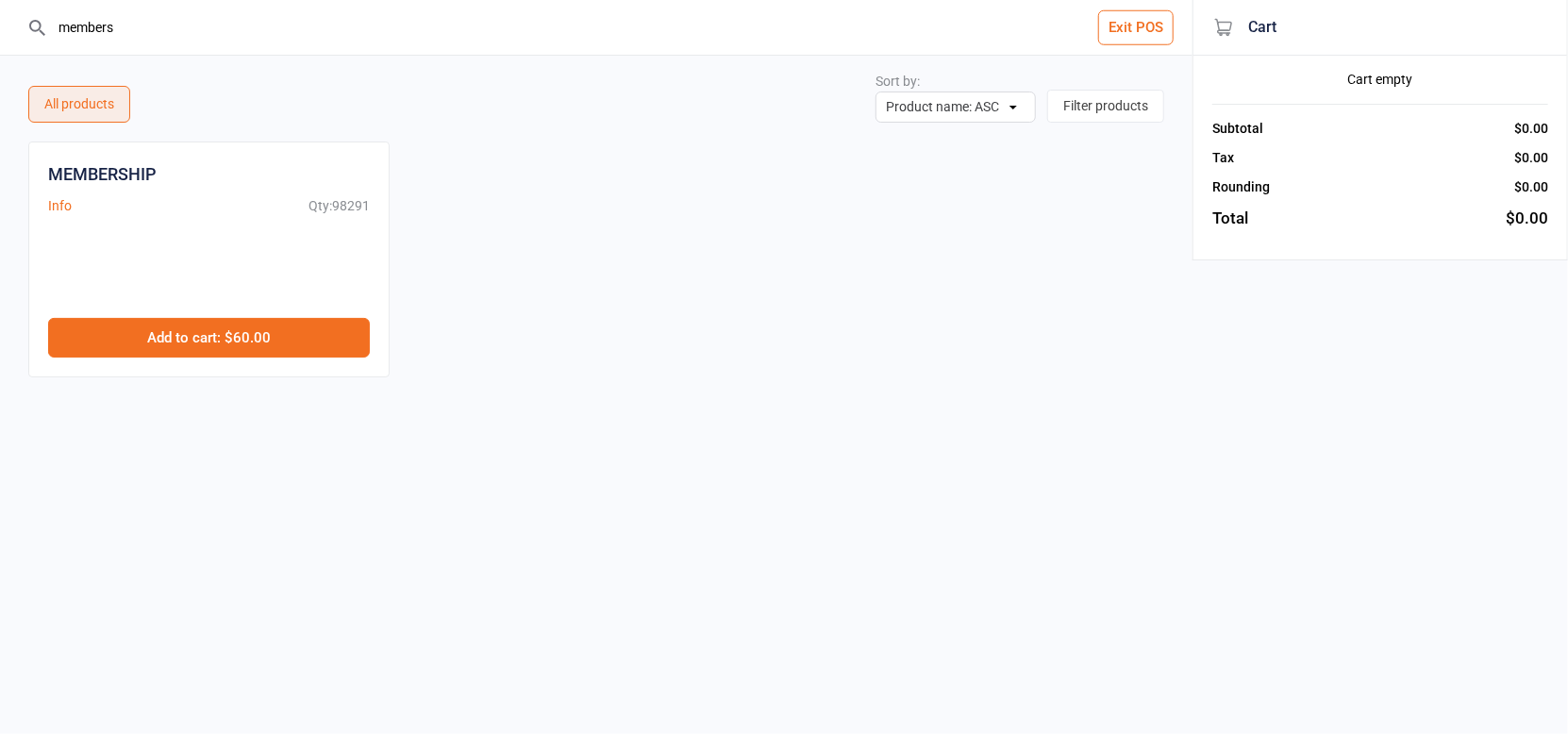
click at [174, 321] on button "Add to cart : $60.00" at bounding box center [208, 337] width 322 height 40
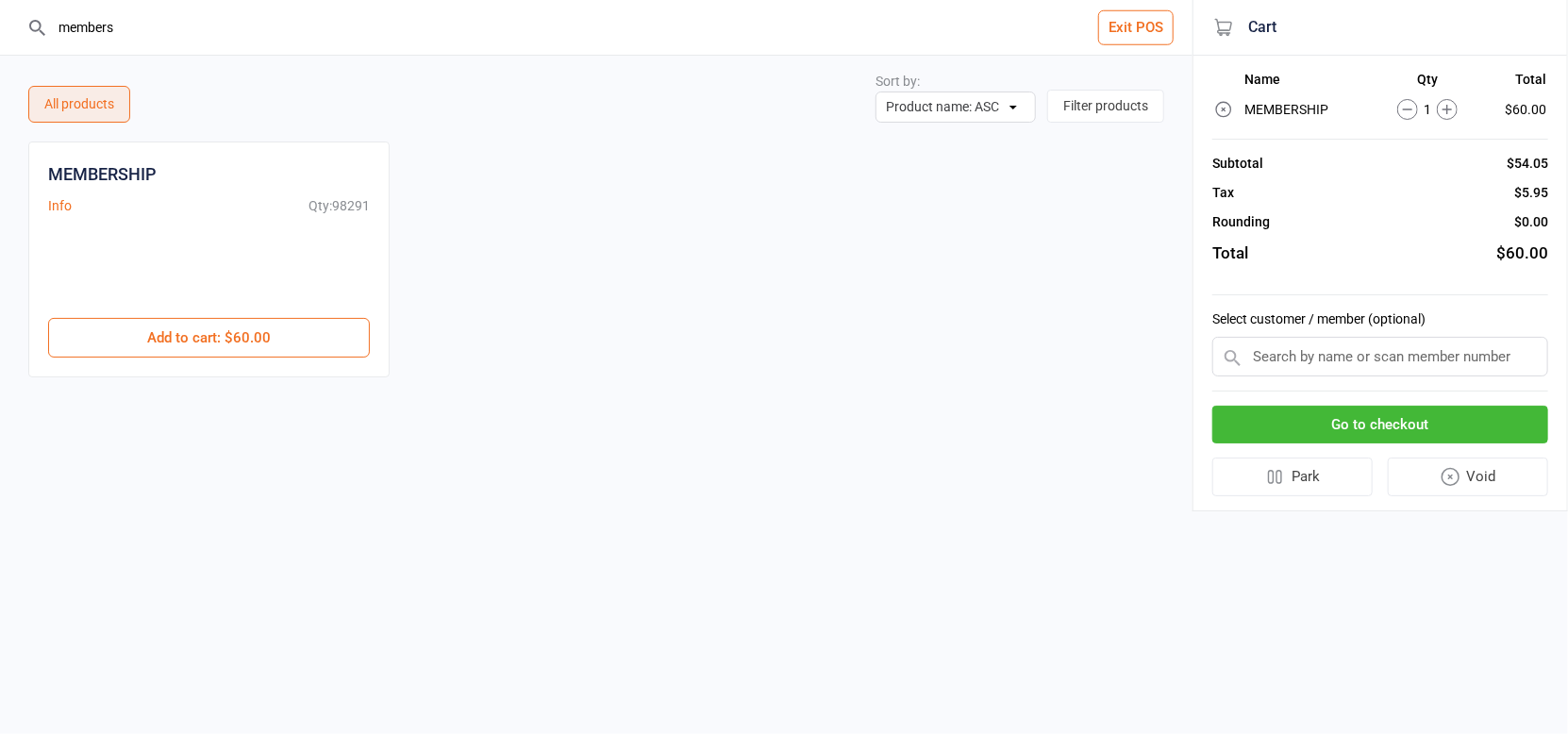
click at [542, 38] on input "members" at bounding box center [607, 27] width 1117 height 55
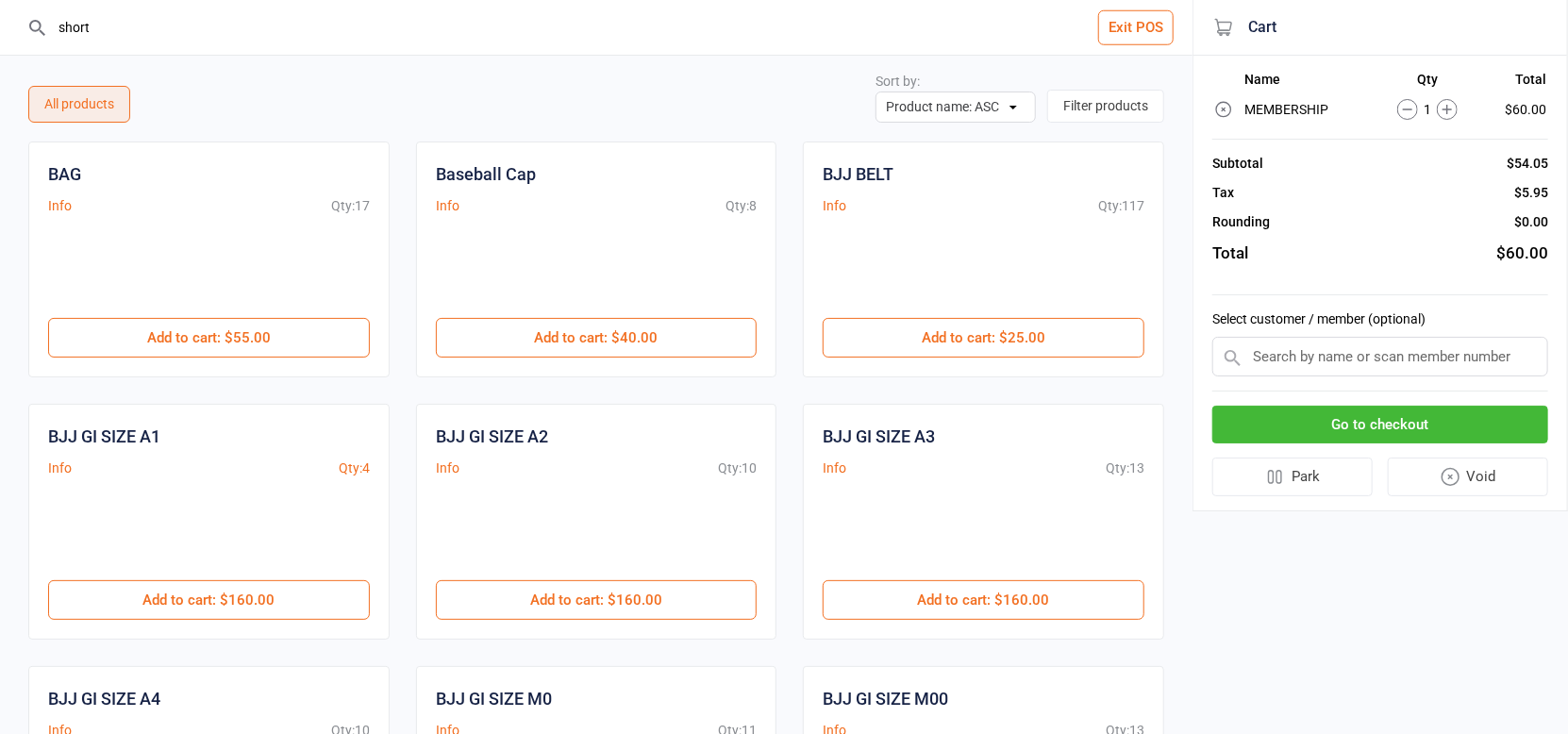
type input "shorts"
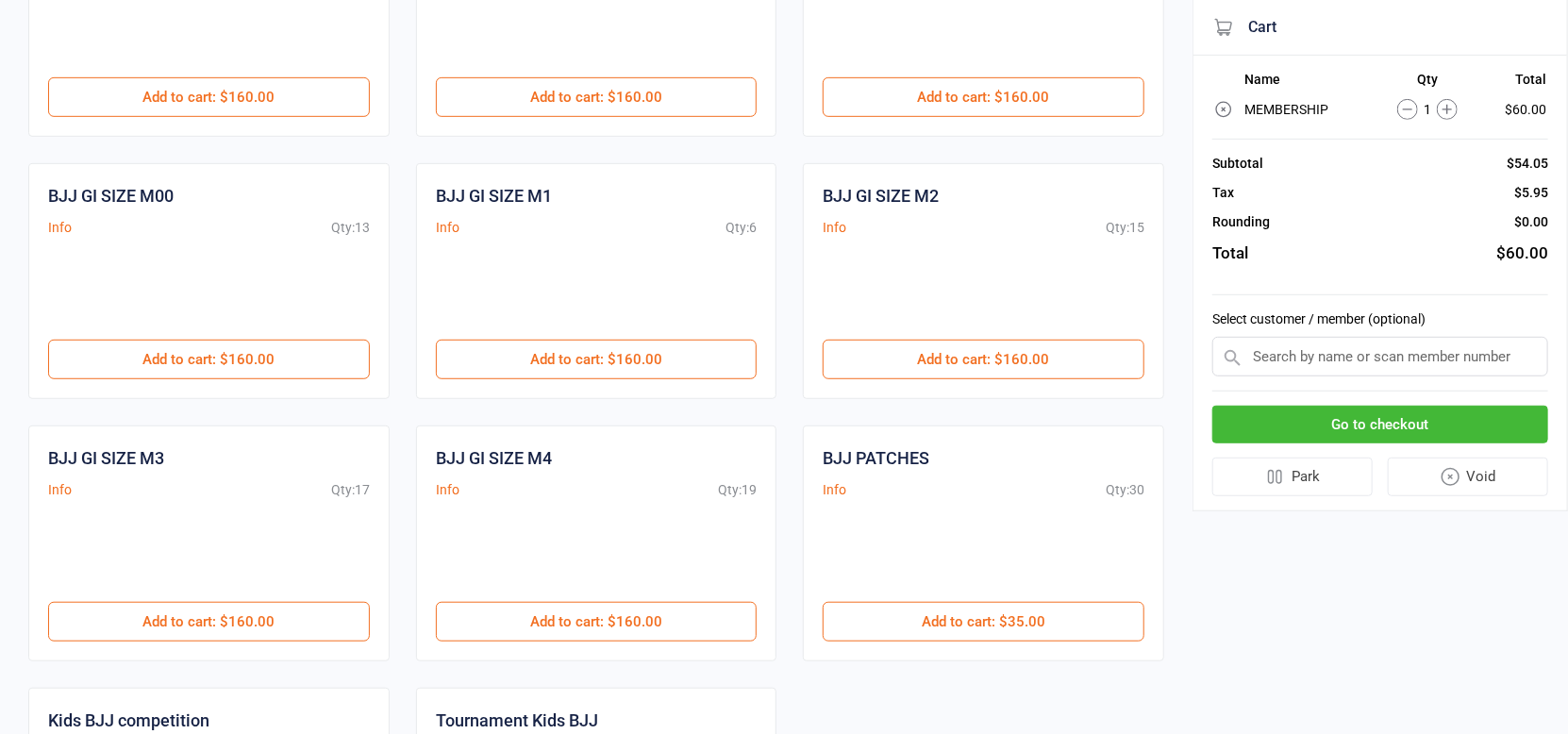
scroll to position [503, 0]
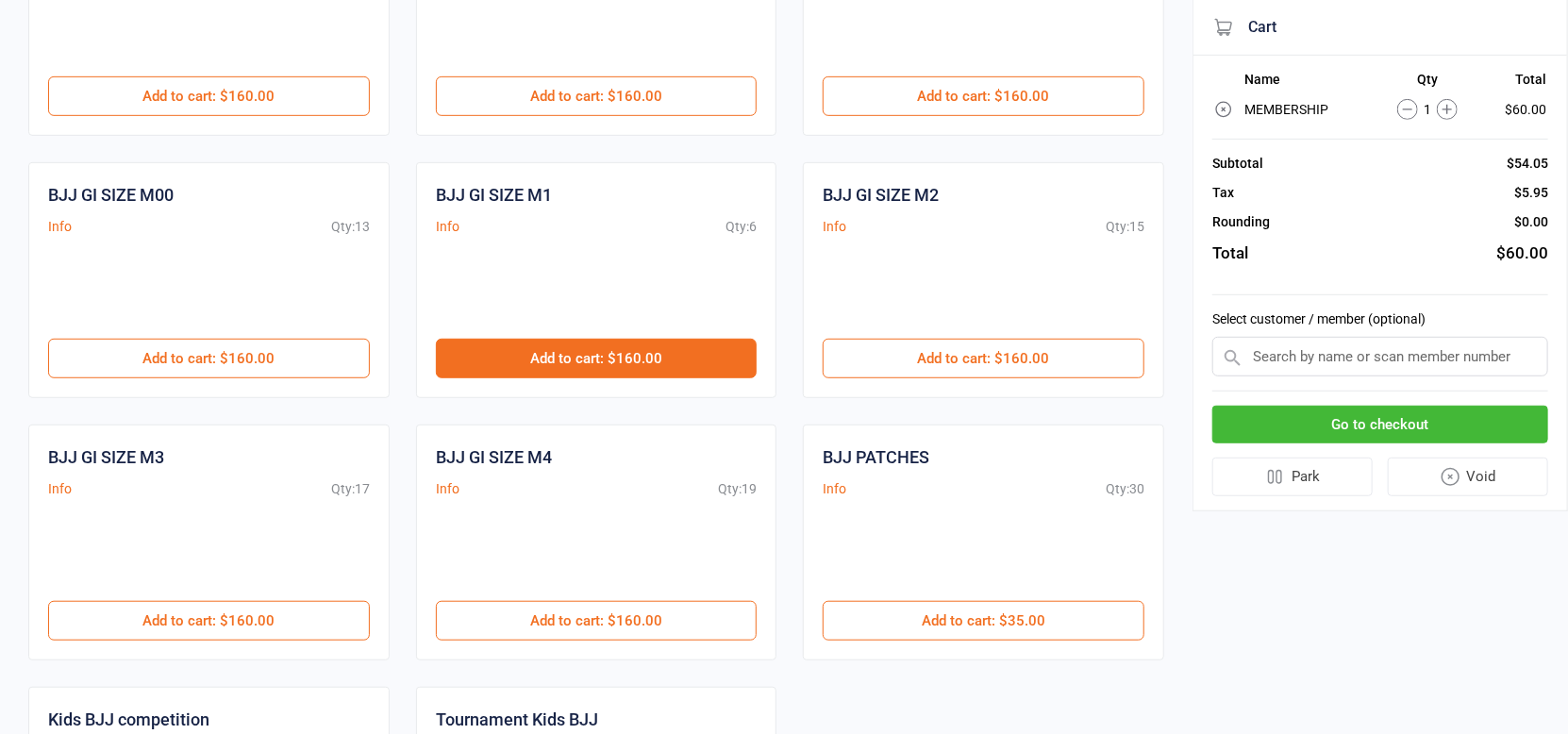
type input "bjj"
click at [615, 362] on button "Add to cart : $160.00" at bounding box center [596, 358] width 322 height 40
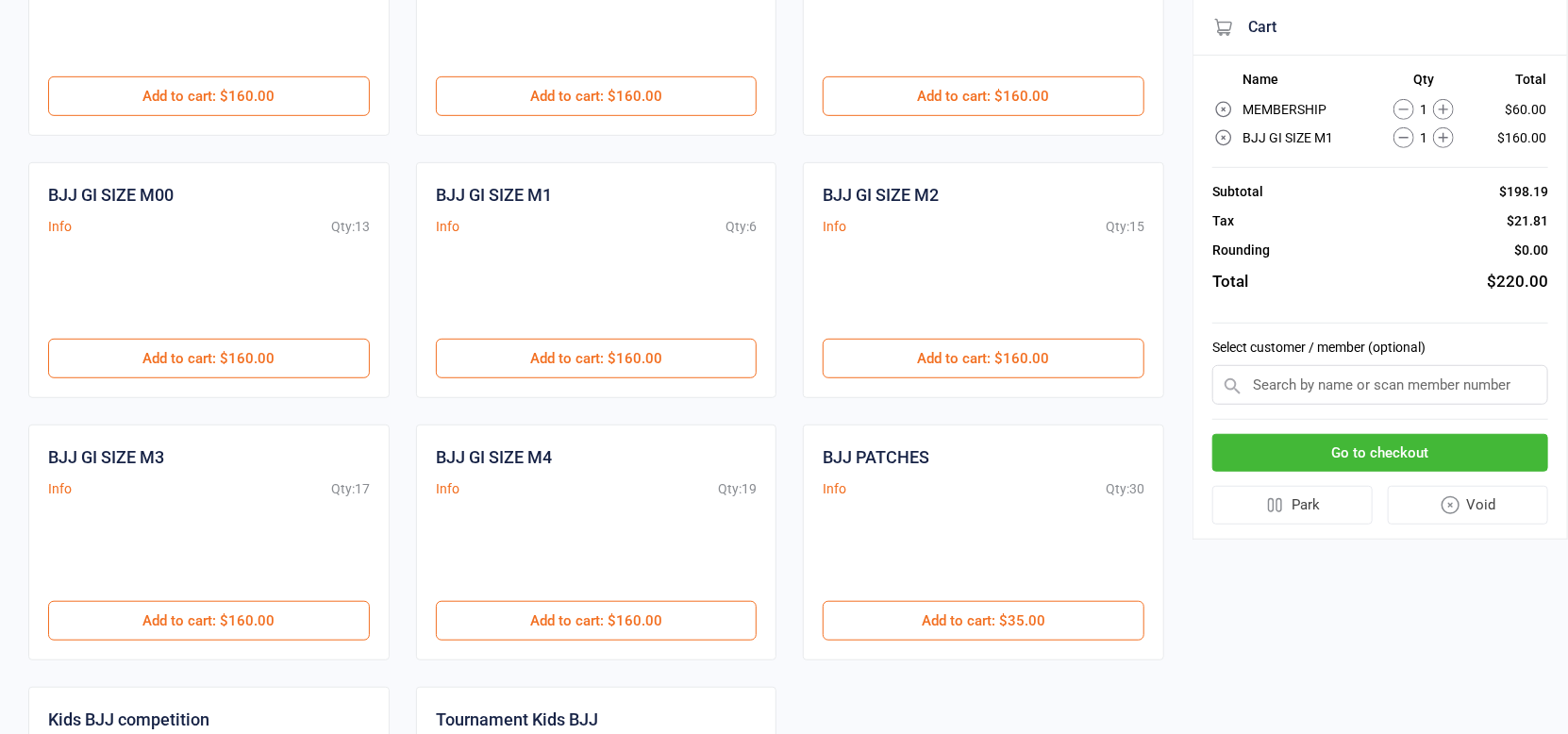
click at [1389, 378] on input "text" at bounding box center [1380, 385] width 336 height 40
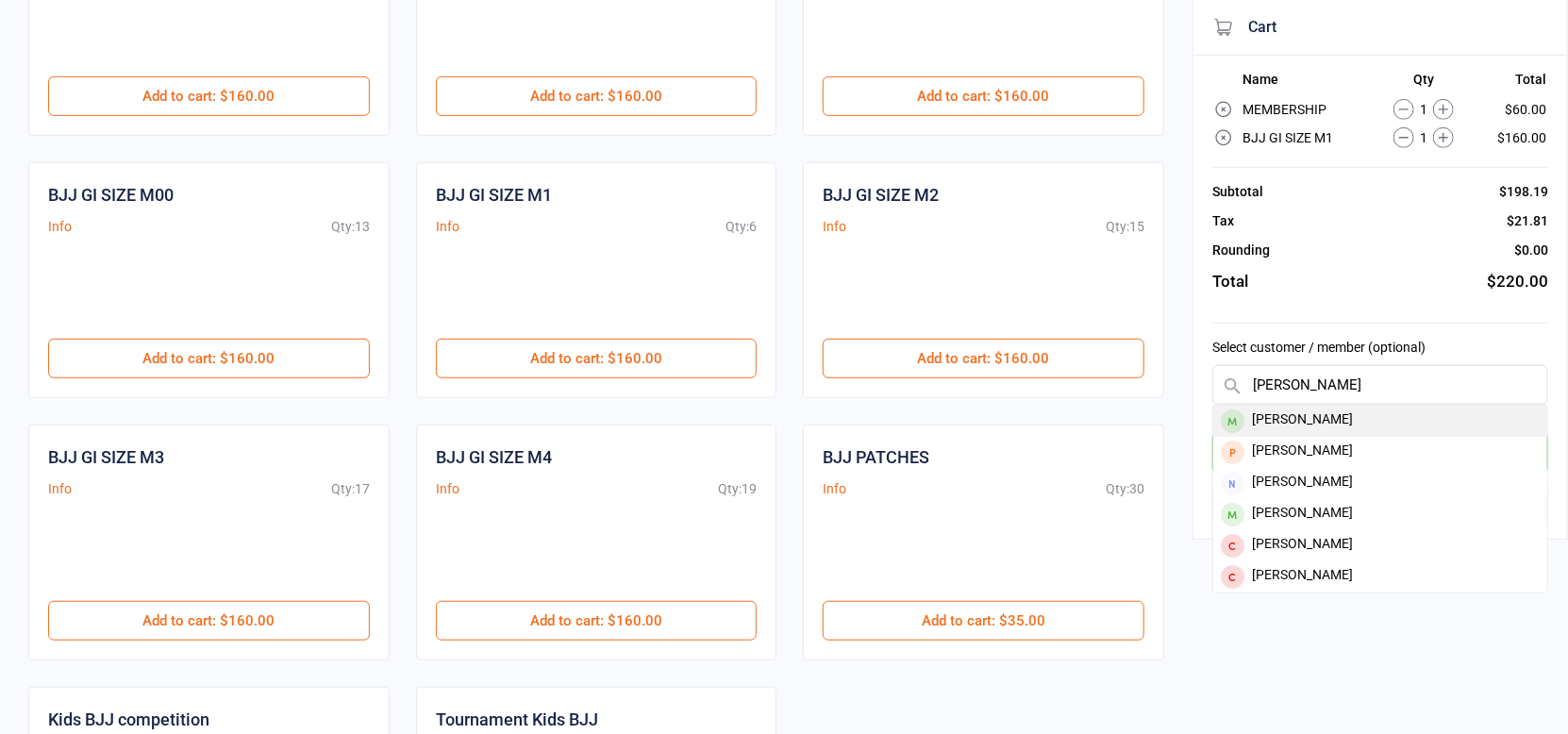
type input "jacob daw"
click at [1393, 410] on div "[PERSON_NAME]" at bounding box center [1380, 421] width 334 height 31
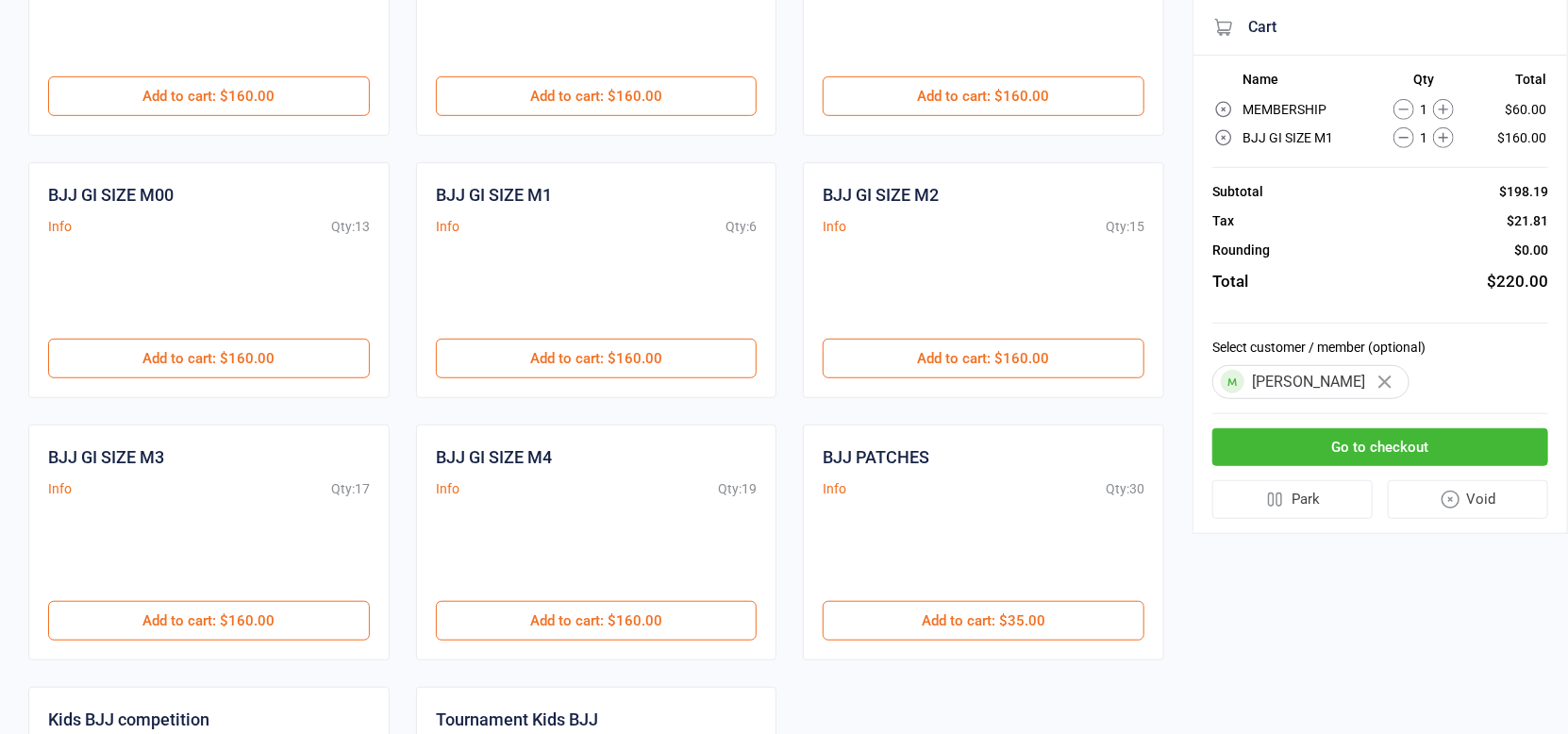
click at [1451, 463] on button "Go to checkout" at bounding box center [1380, 448] width 336 height 39
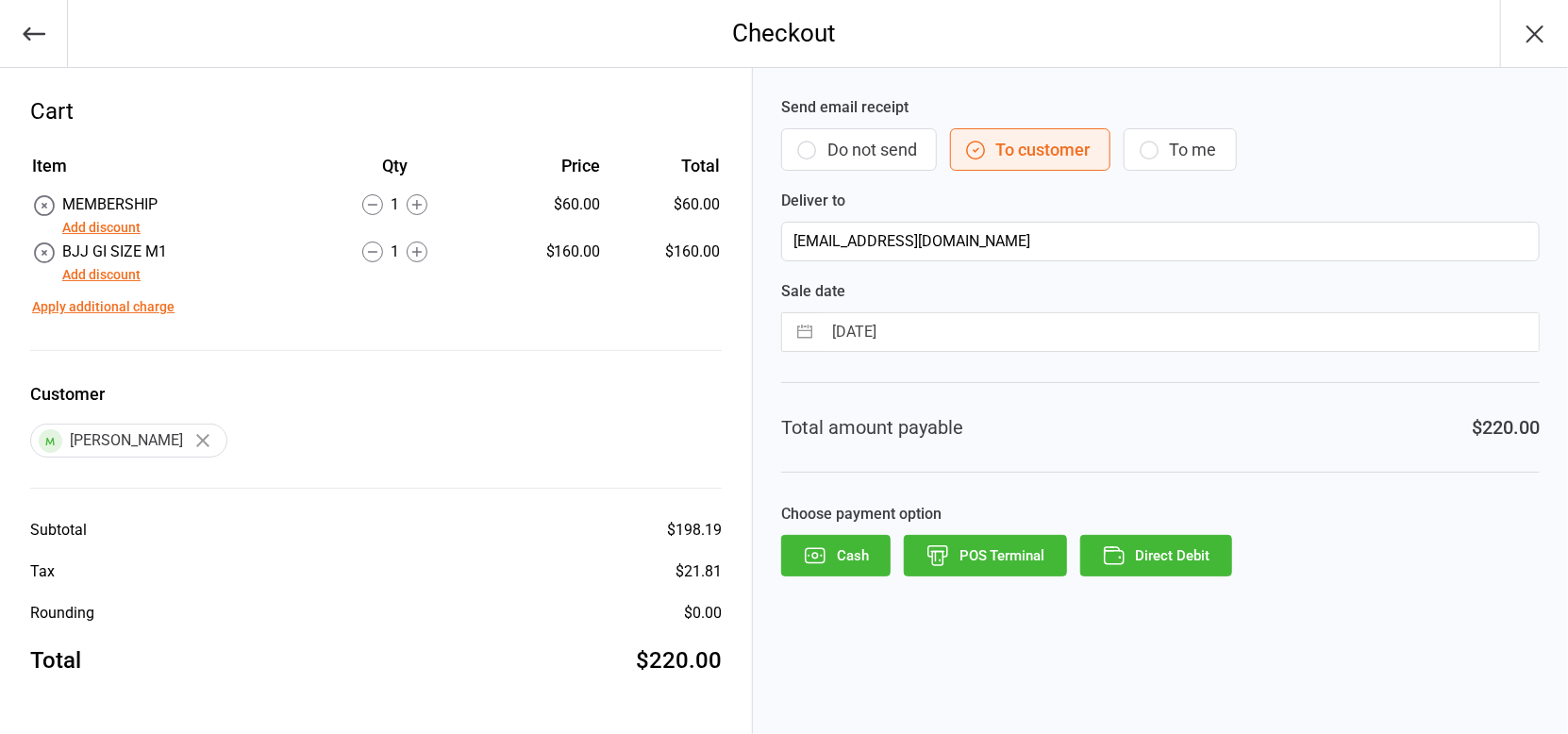
click at [136, 281] on button "Add discount" at bounding box center [102, 275] width 78 height 20
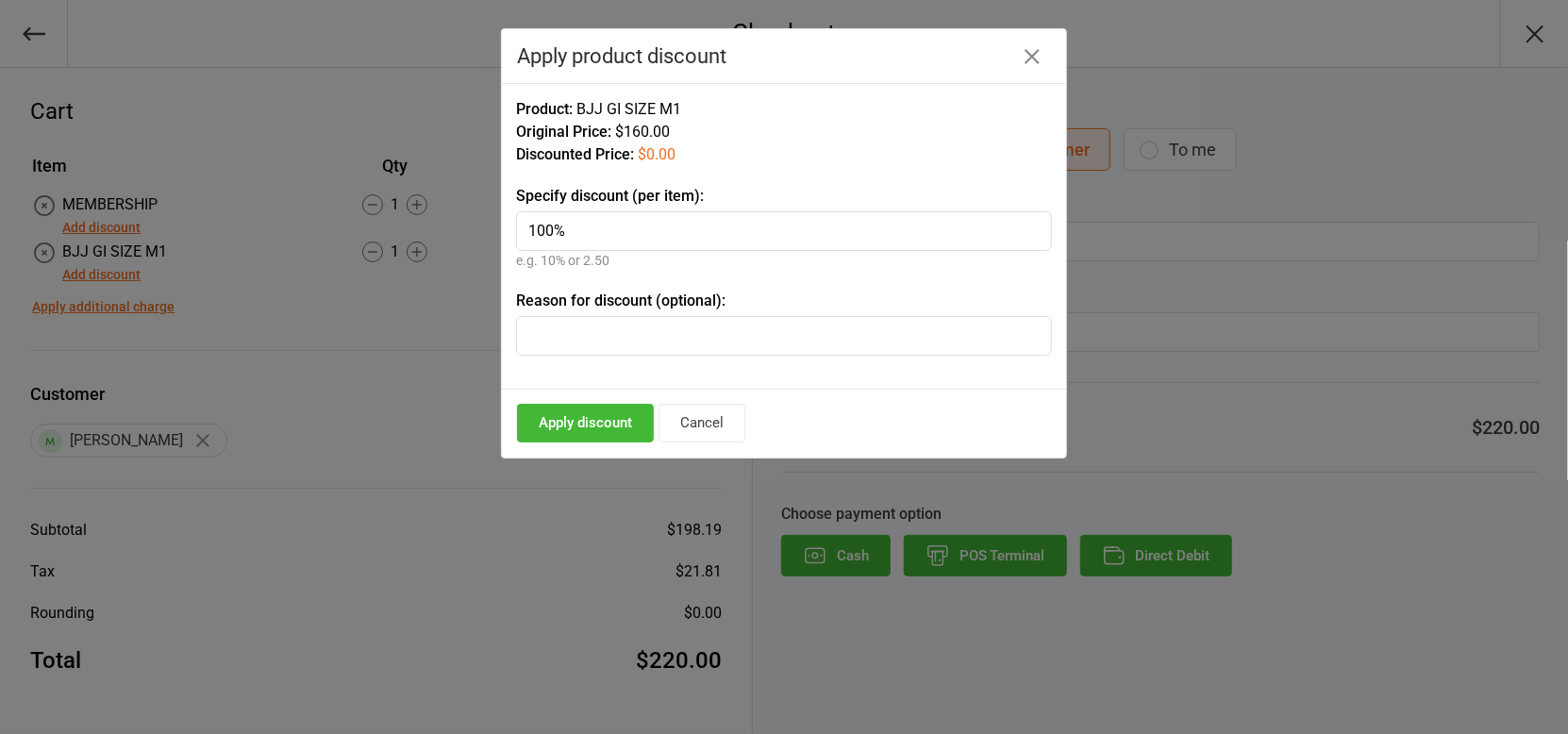
type input "100%"
type input "NEW MEMBER"
click at [591, 428] on button "Apply discount" at bounding box center [586, 423] width 137 height 39
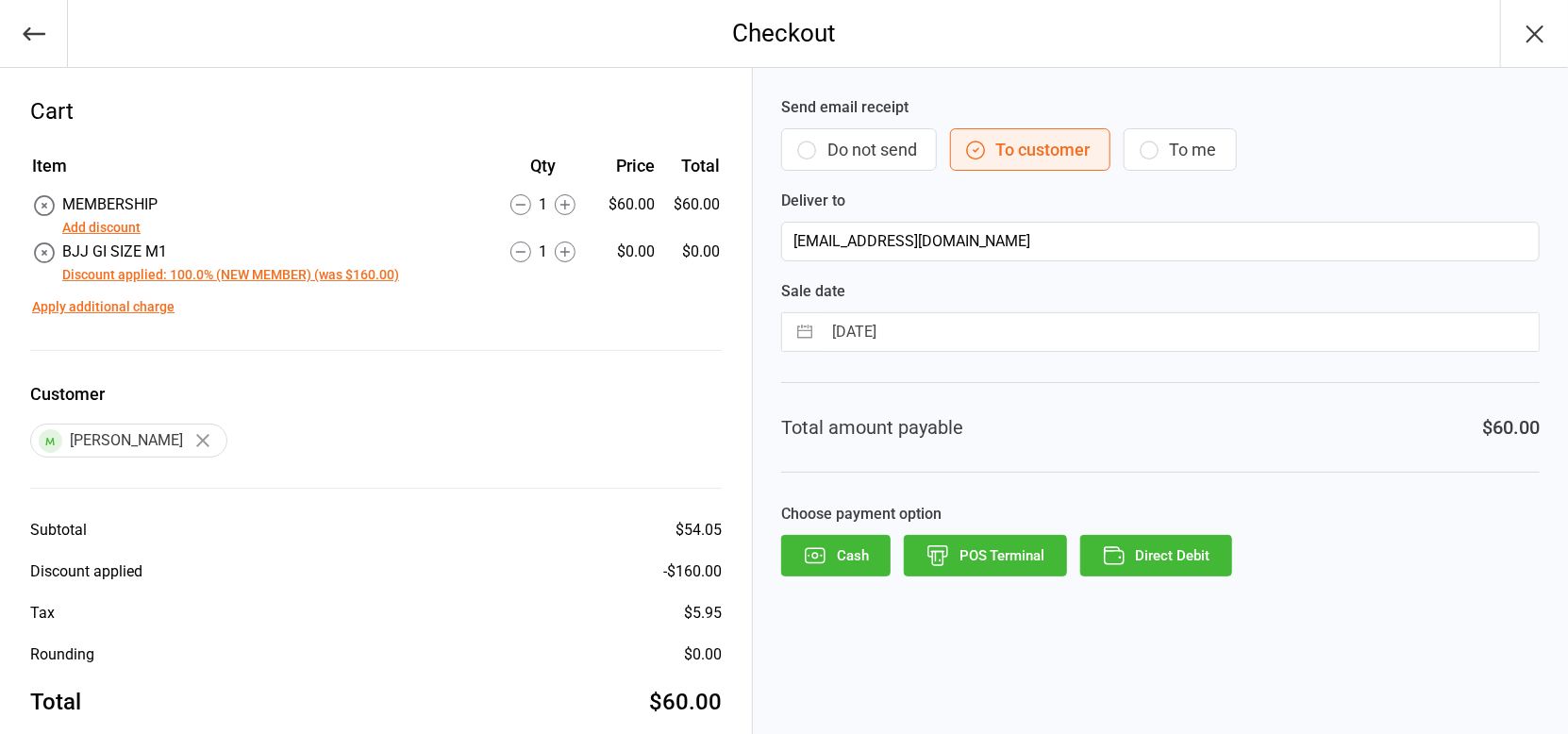
click at [977, 541] on button "POS Terminal" at bounding box center [985, 555] width 163 height 41
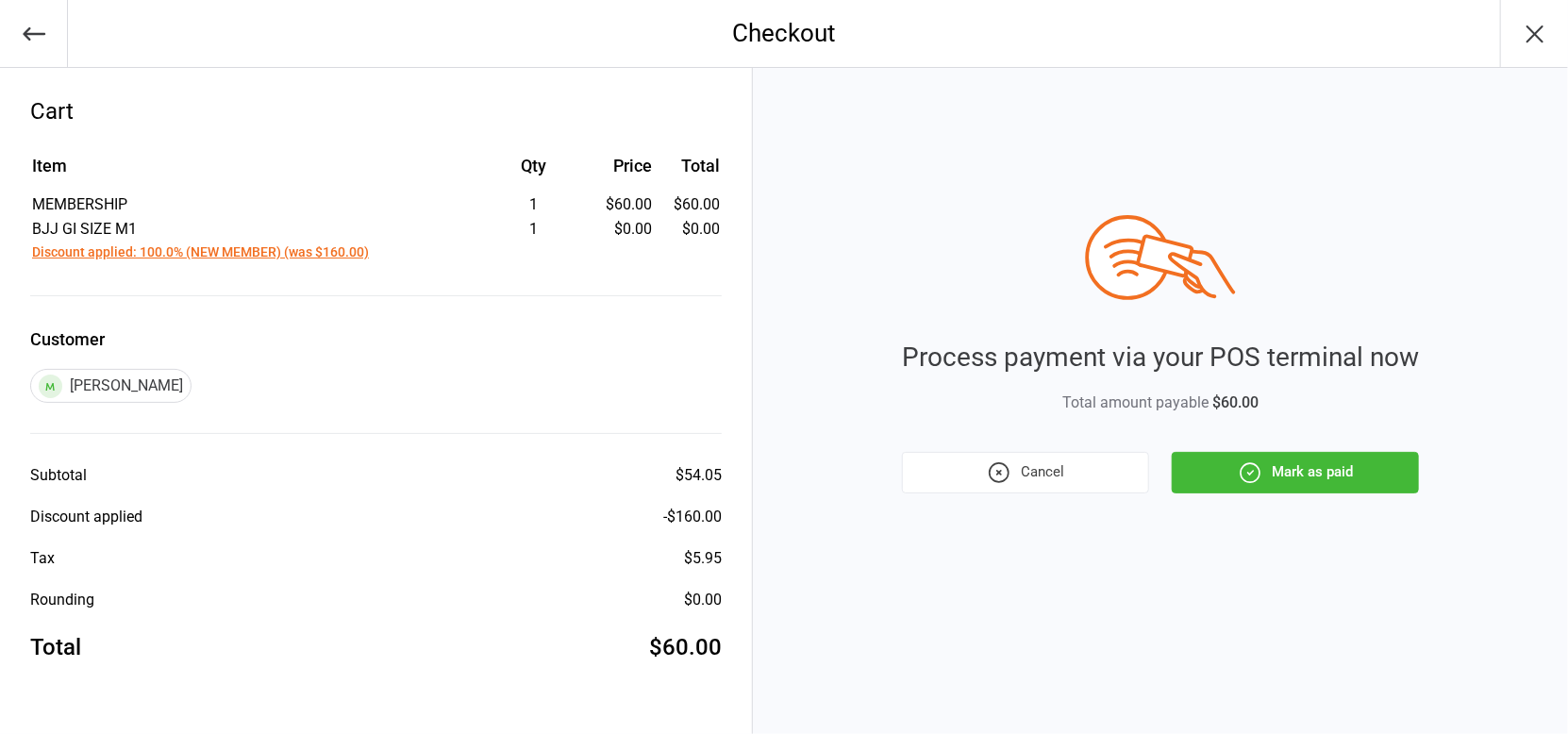
click at [1251, 479] on icon "button" at bounding box center [1249, 472] width 24 height 24
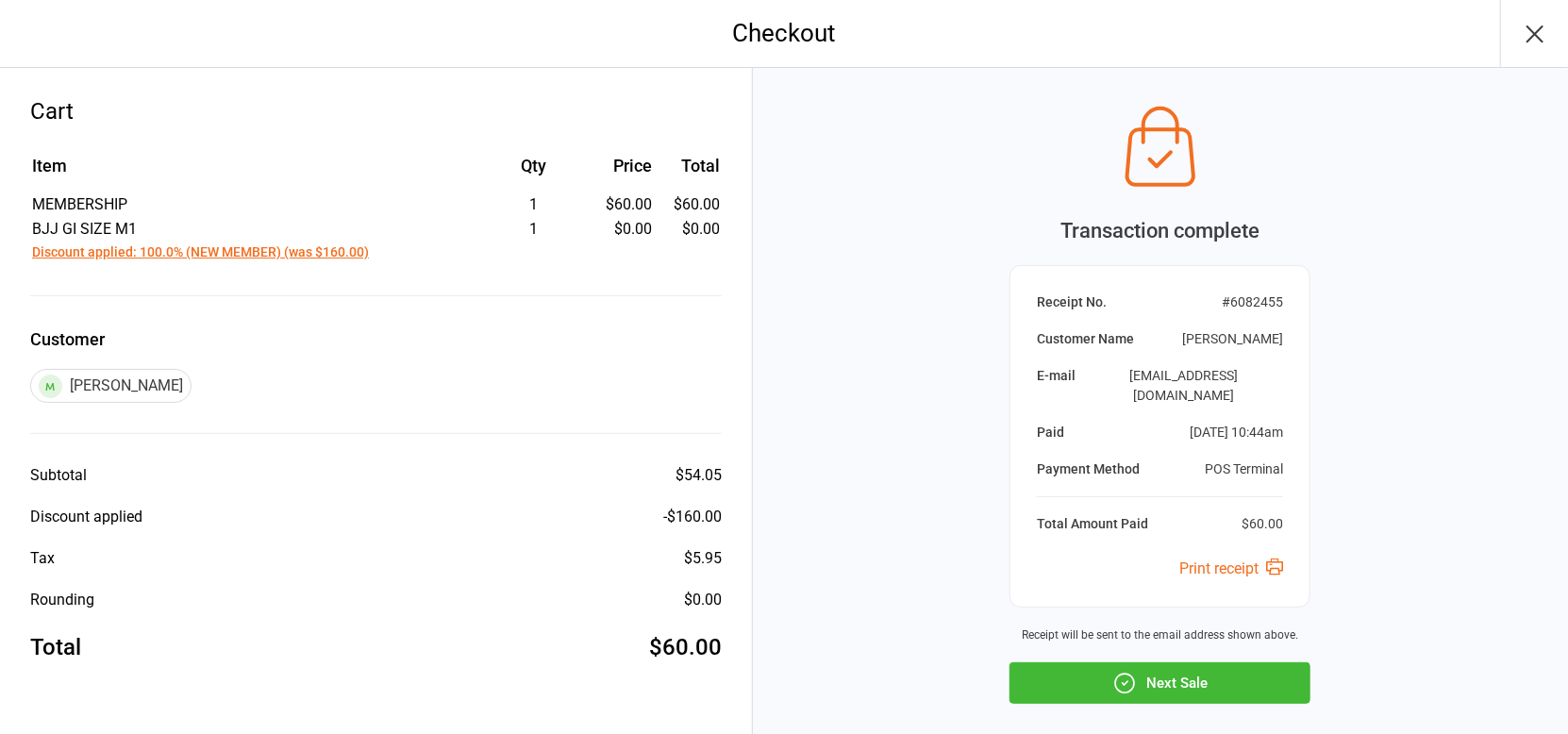
click at [1135, 663] on button "Next Sale" at bounding box center [1160, 683] width 301 height 41
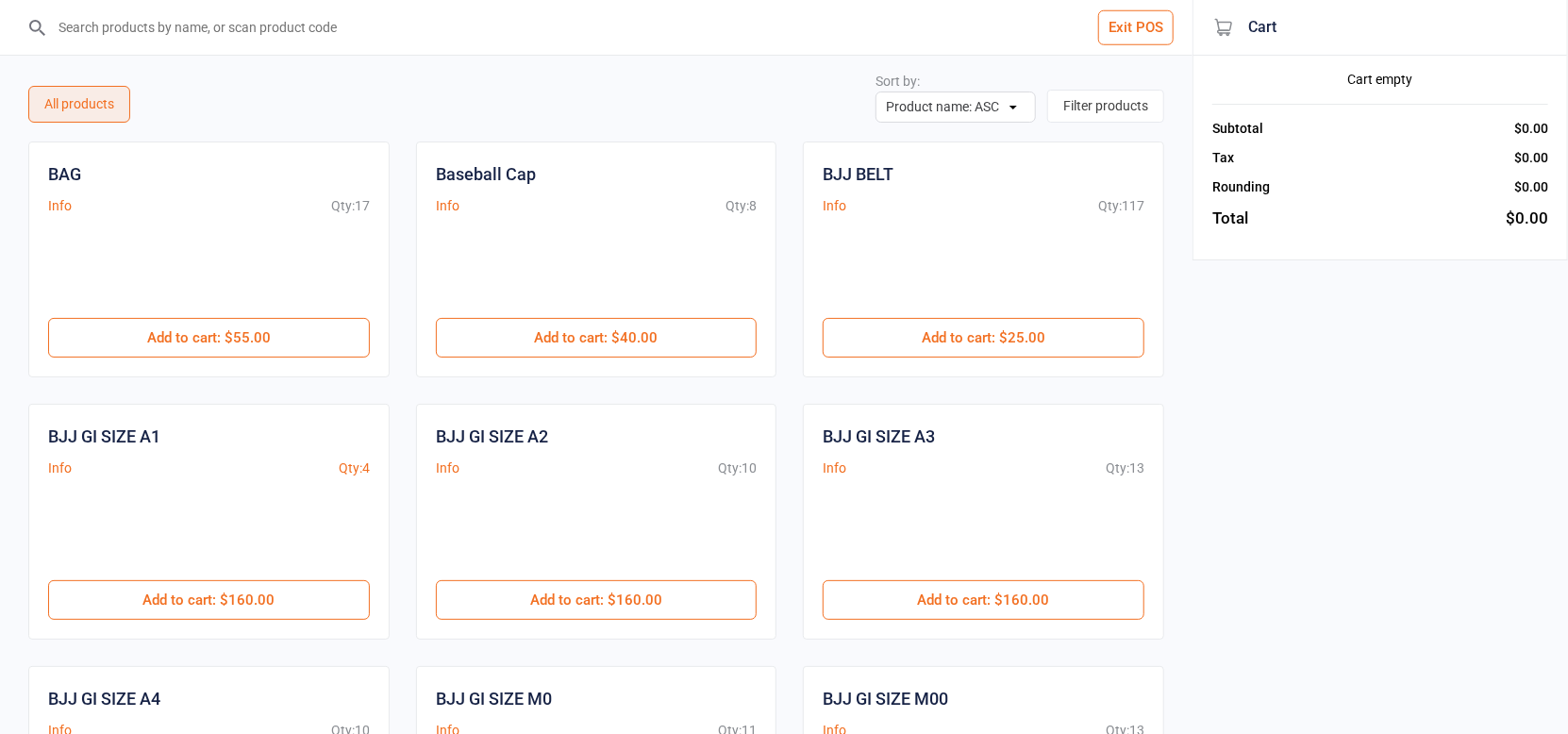
click at [1115, 42] on button "Exit POS" at bounding box center [1135, 28] width 75 height 35
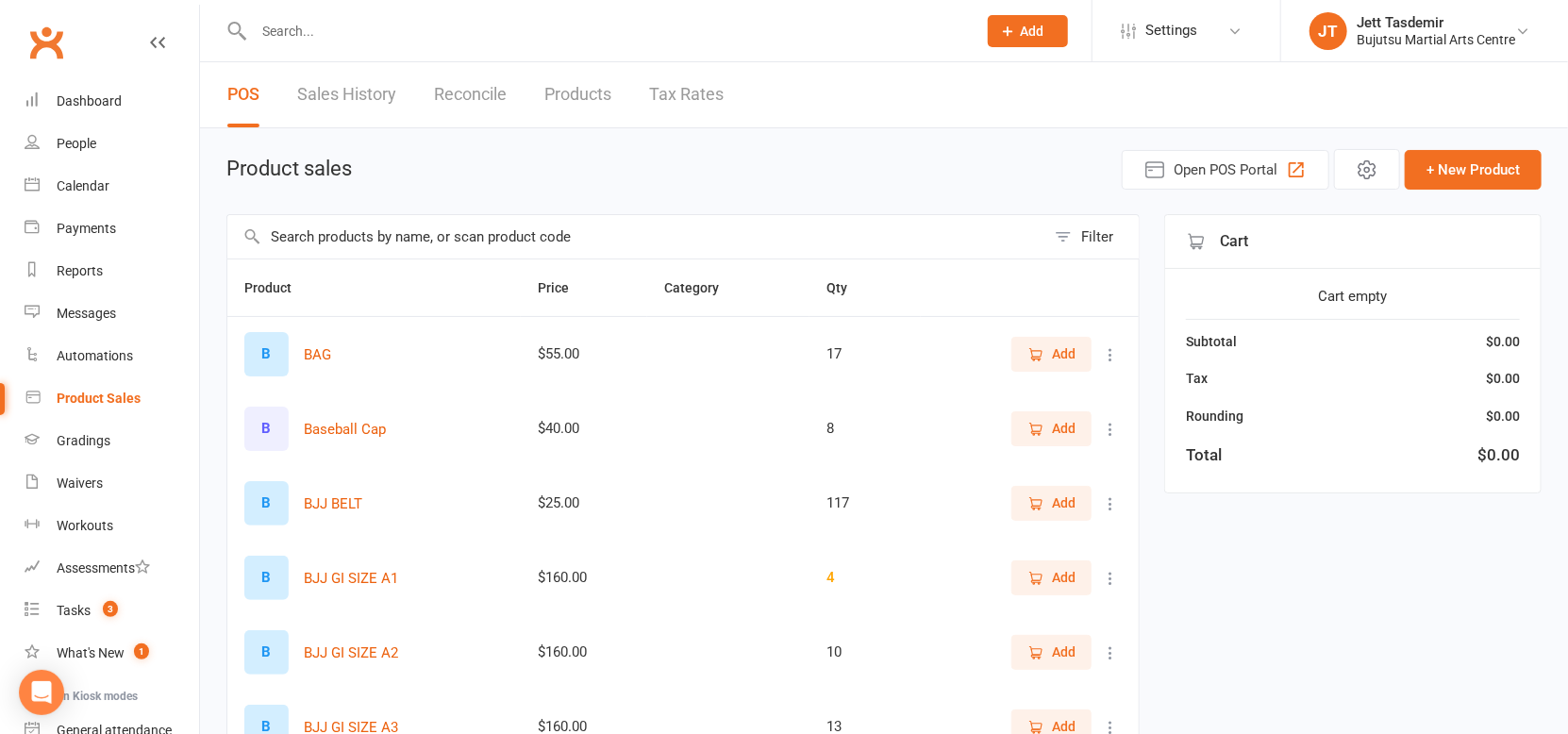
drag, startPoint x: 627, startPoint y: 9, endPoint x: 620, endPoint y: 20, distance: 13.0
click at [623, 14] on div at bounding box center [595, 30] width 737 height 62
click at [620, 20] on input "text" at bounding box center [606, 30] width 716 height 26
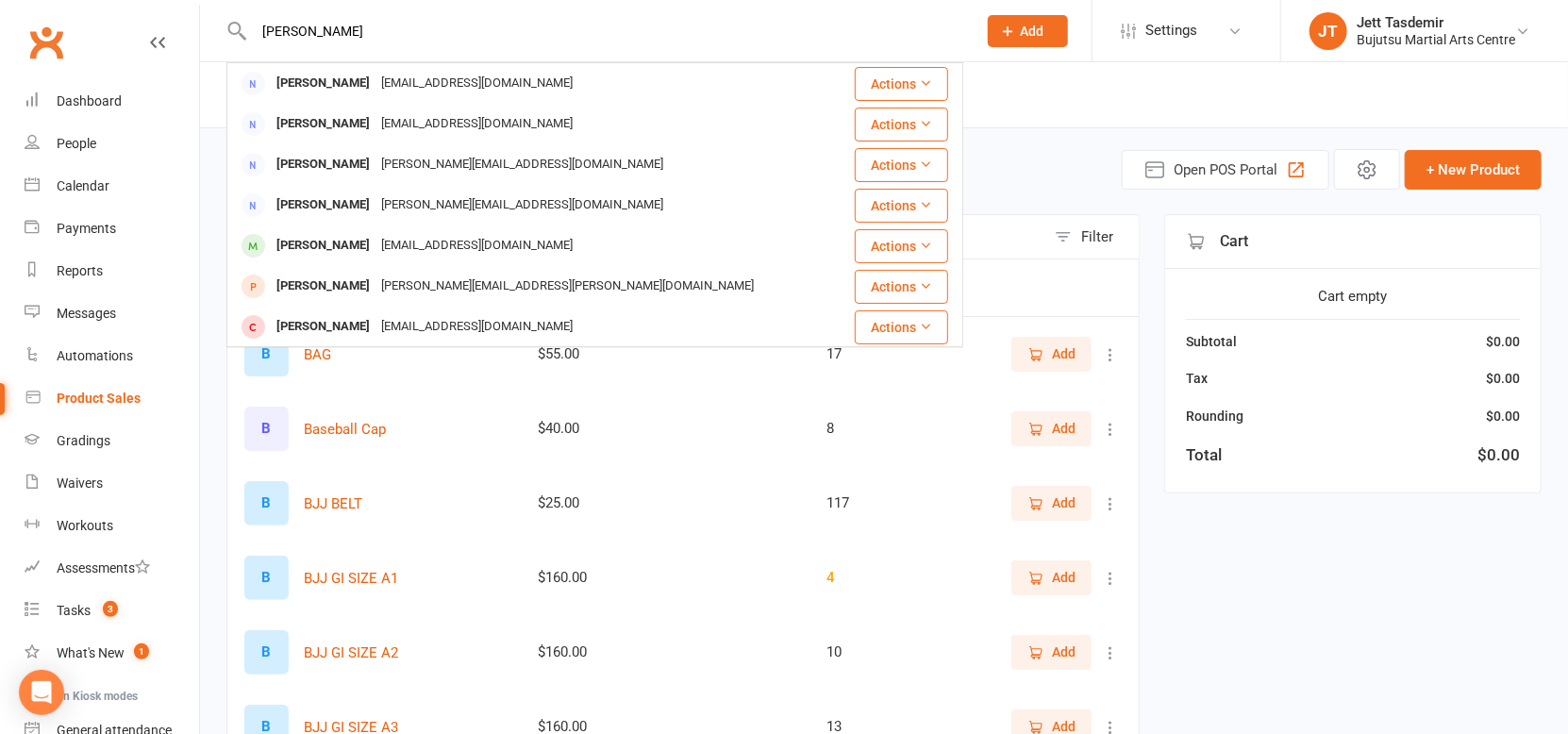
type input "[PERSON_NAME]"
click at [536, 87] on div "Carla Dawud Carlalouiseh@gmail.com" at bounding box center [534, 84] width 610 height 39
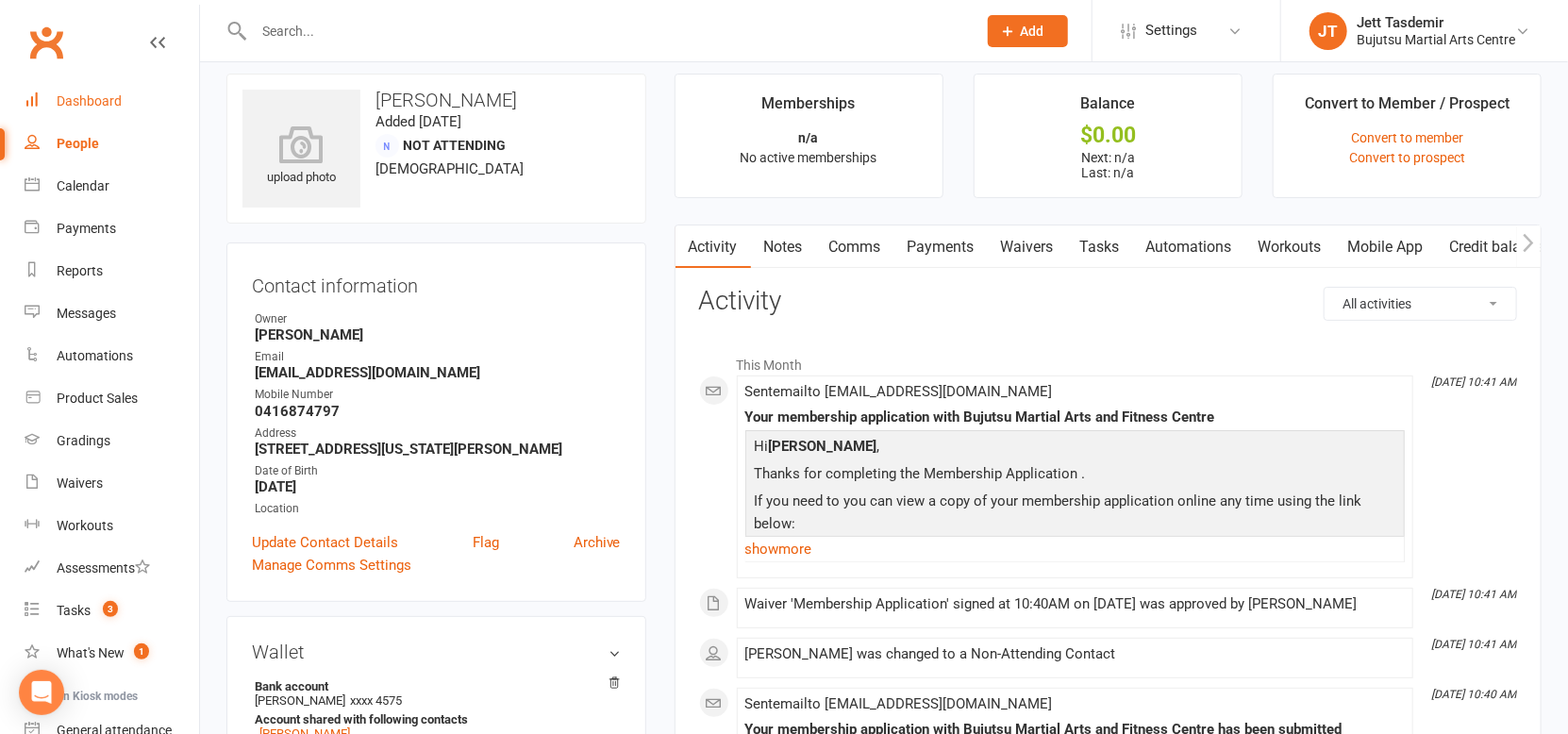
scroll to position [6, 0]
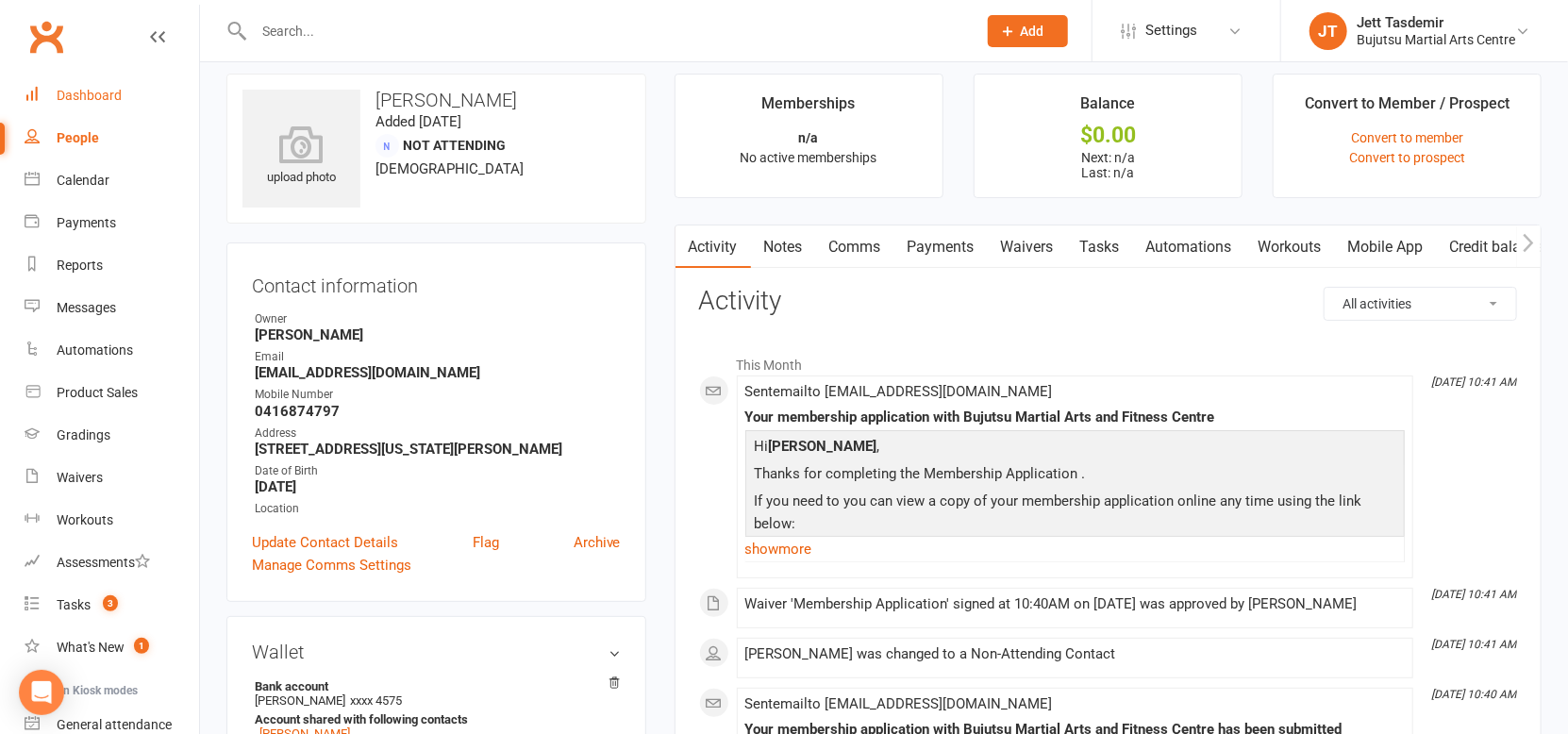
click at [58, 97] on div "Dashboard" at bounding box center [89, 95] width 65 height 15
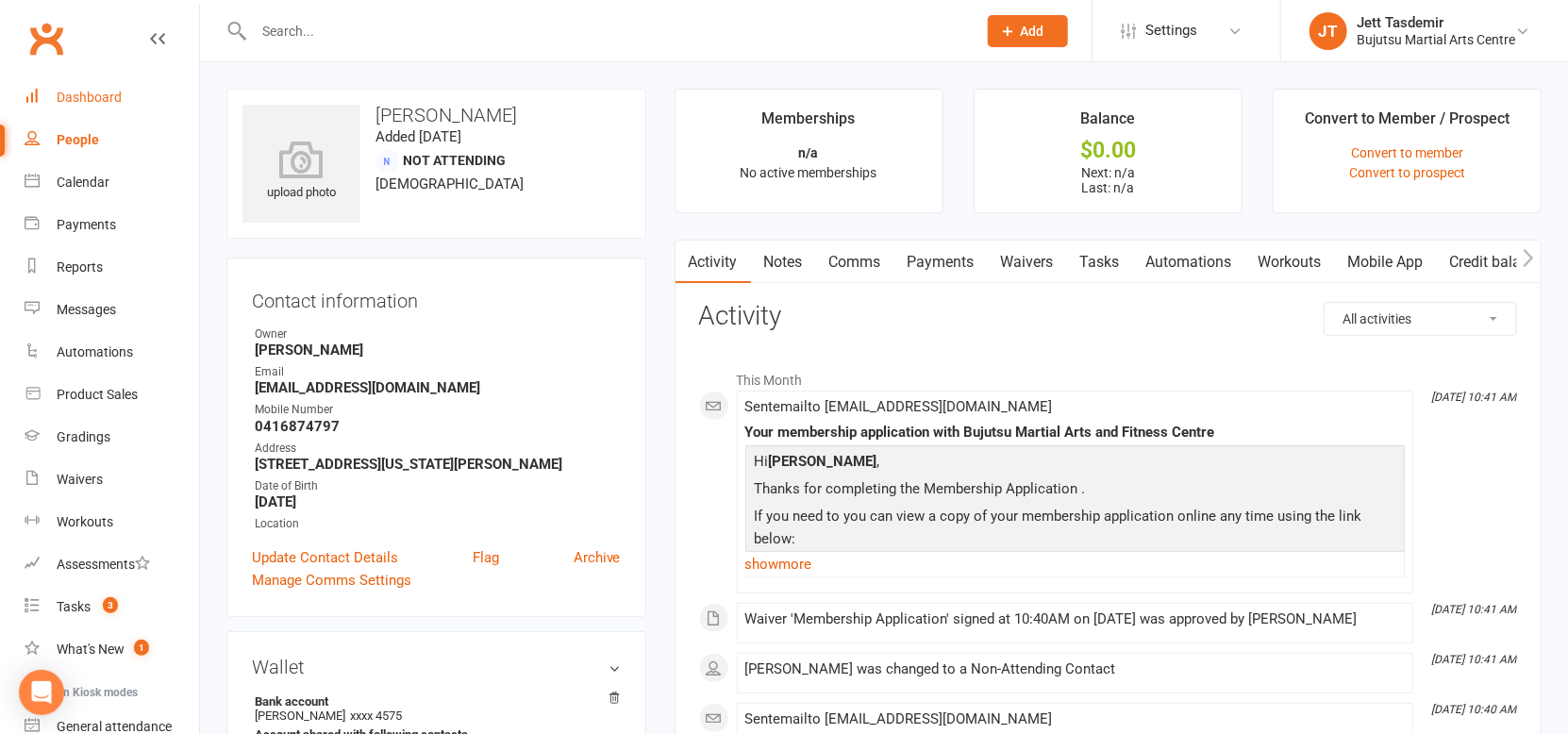
scroll to position [3, 0]
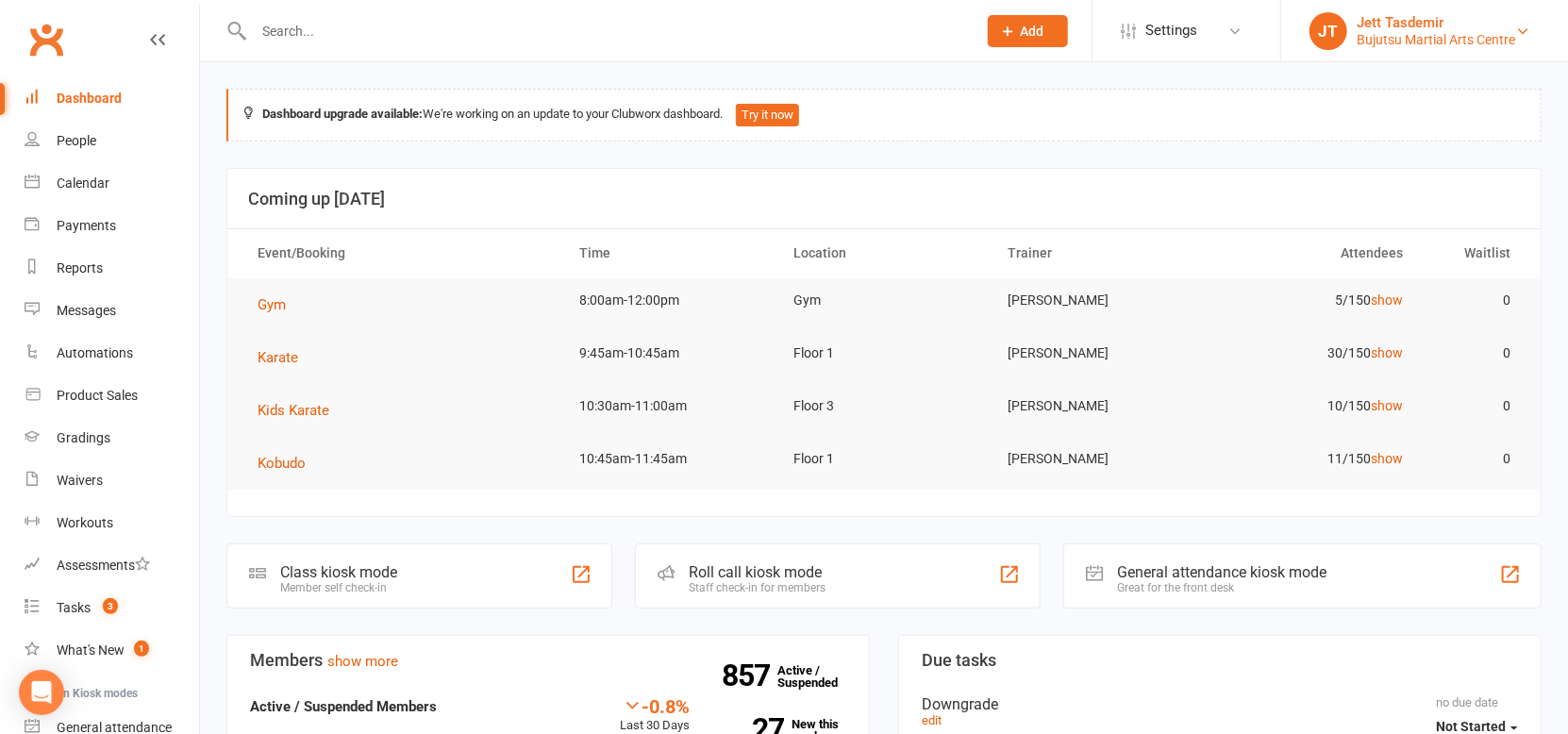
click at [1408, 44] on div "Bujutsu Martial Arts Centre" at bounding box center [1436, 39] width 158 height 17
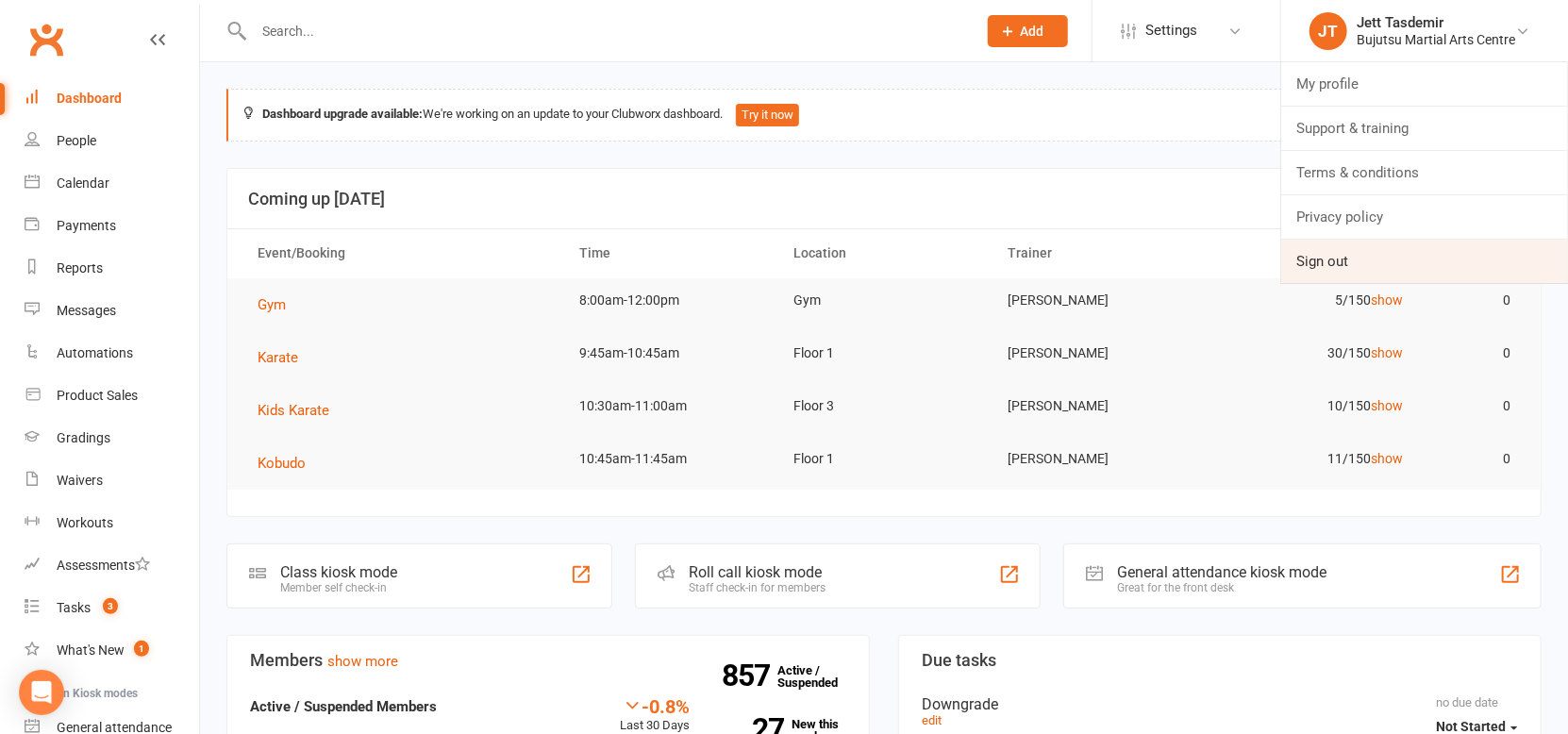
click at [1351, 251] on link "Sign out" at bounding box center [1424, 261] width 286 height 43
